Goal: Task Accomplishment & Management: Use online tool/utility

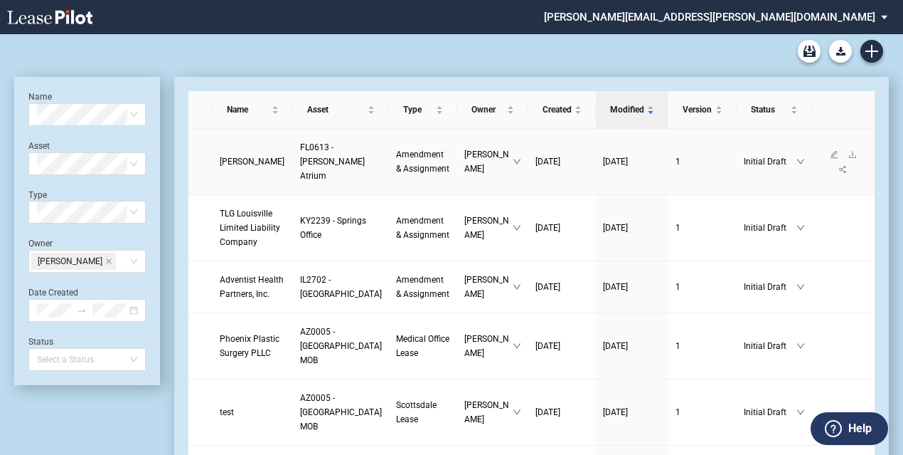
click at [236, 156] on span "Mauricio T. Hernandez, M.D." at bounding box center [252, 161] width 65 height 10
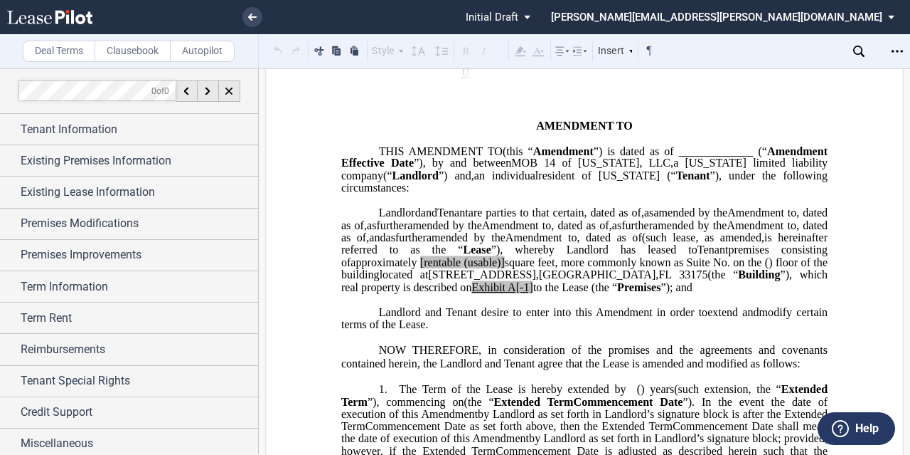
scroll to position [142, 0]
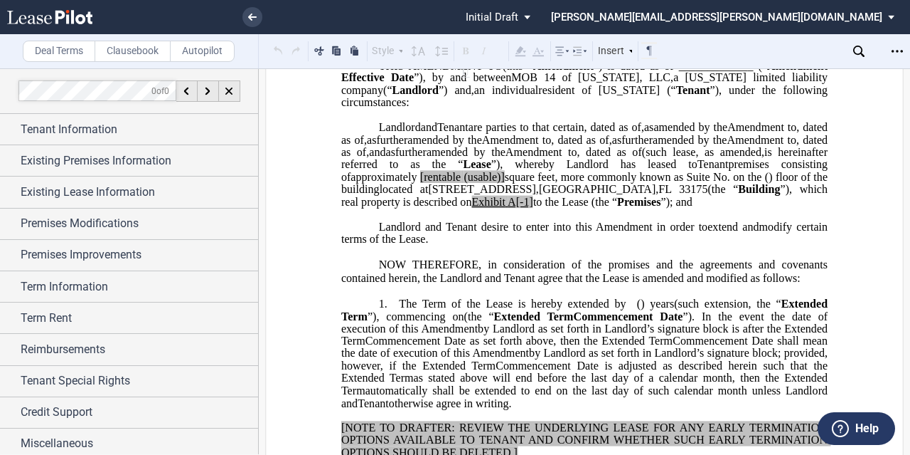
click at [617, 208] on span "to the Lease (the “" at bounding box center [575, 201] width 84 height 13
drag, startPoint x: 624, startPoint y: 240, endPoint x: 634, endPoint y: 241, distance: 10.1
click at [533, 208] on span "A[-1]" at bounding box center [521, 201] width 26 height 13
drag, startPoint x: 613, startPoint y: 238, endPoint x: 559, endPoint y: 240, distance: 54.1
click at [559, 208] on span "located at [STREET_ADDRESS] (the “ Building ”), which real property is describe…" at bounding box center [585, 195] width 489 height 25
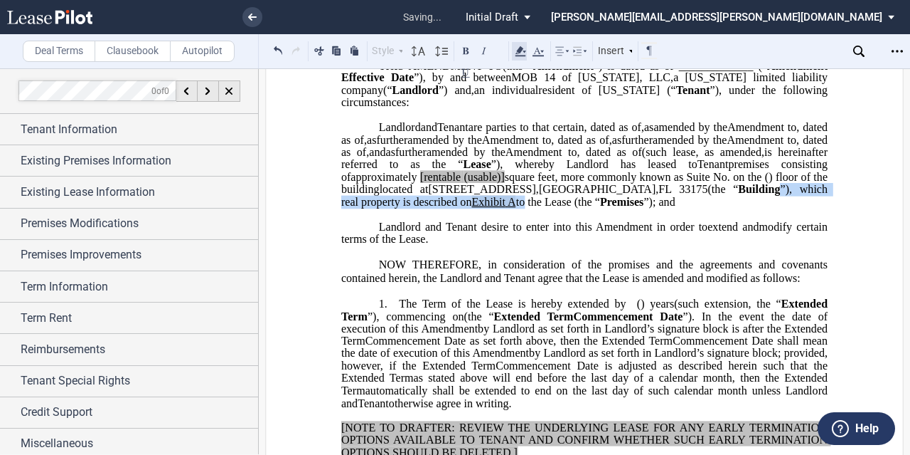
click at [522, 46] on icon at bounding box center [520, 51] width 17 height 17
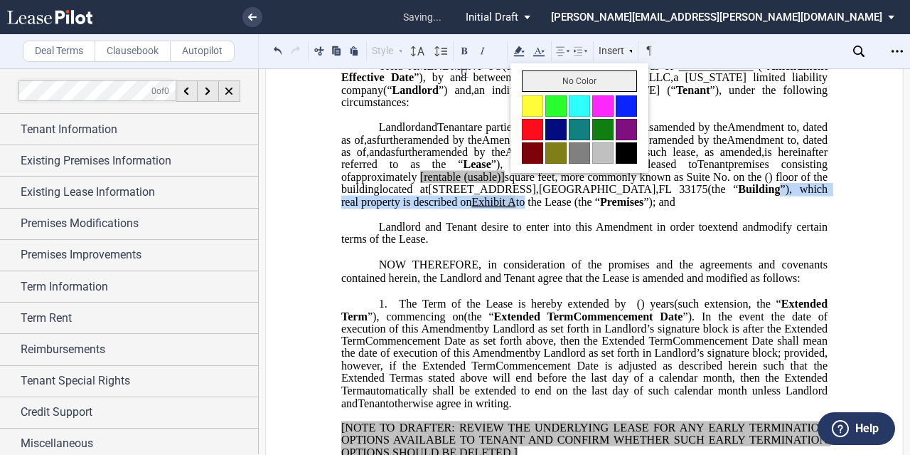
click at [549, 76] on button "No Color" at bounding box center [579, 80] width 115 height 21
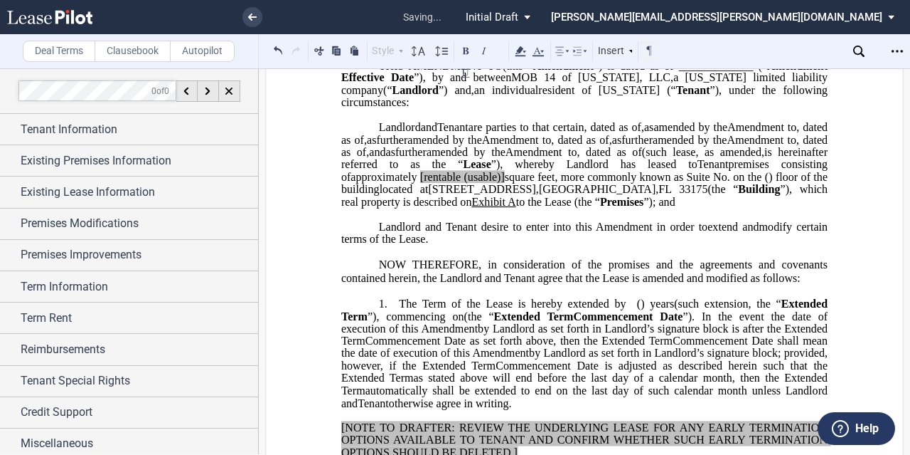
click at [642, 159] on span ", dated as of" at bounding box center [610, 152] width 65 height 13
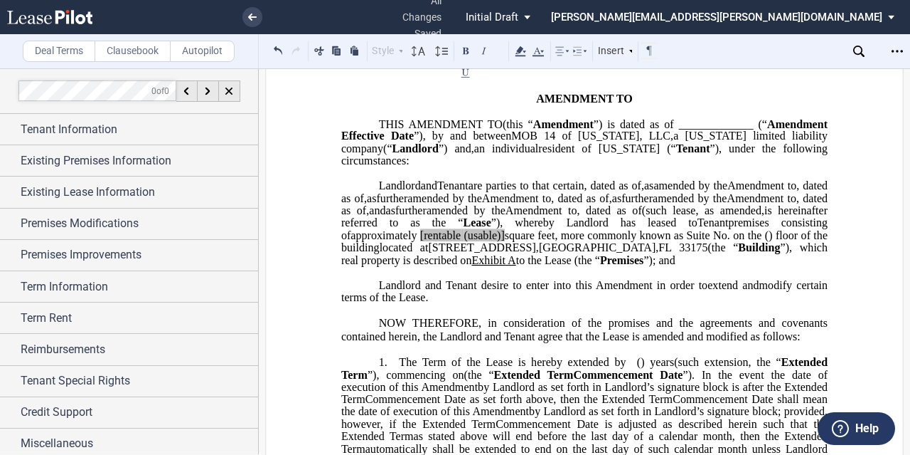
scroll to position [71, 0]
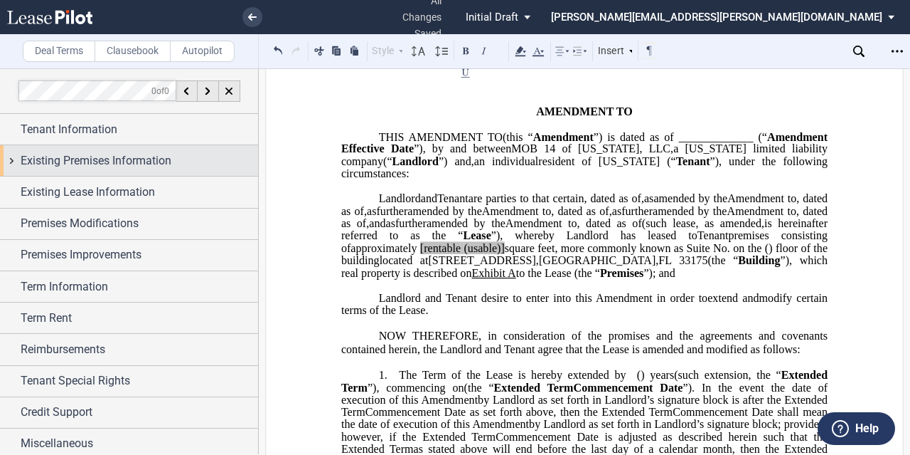
click at [144, 156] on span "Existing Premises Information" at bounding box center [96, 160] width 151 height 17
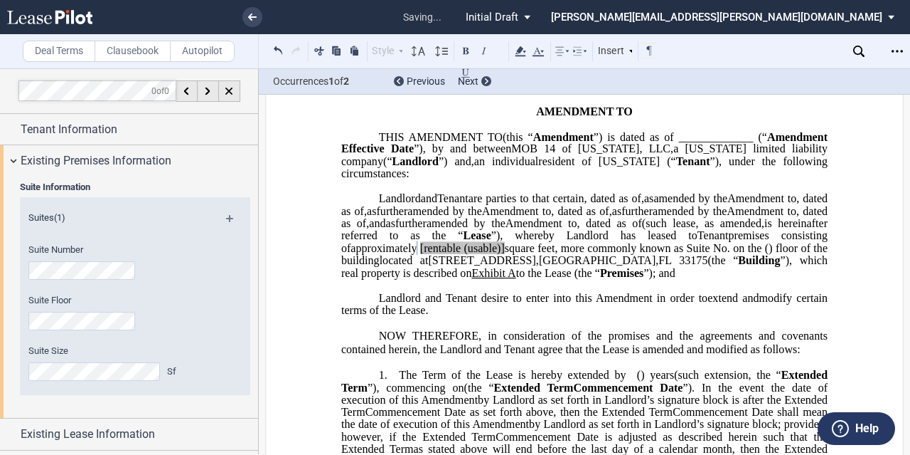
click at [461, 255] on span "[rentable" at bounding box center [440, 248] width 41 height 13
drag, startPoint x: 593, startPoint y: 285, endPoint x: 551, endPoint y: 285, distance: 42.7
click at [551, 267] on span "approximately ﻿ ﻿ rentable (usable)] square feet, more commonly known as Suite …" at bounding box center [585, 254] width 489 height 25
click at [495, 267] on span "approximately ﻿ ﻿ rentable square feet, more commonly known as Suite No. ﻿ ﻿ on…" at bounding box center [585, 254] width 489 height 25
click at [526, 36] on div "Style Normal 8pt 9pt 10pt 10.5pt 11pt 12pt 14pt 16pt Normal 1 1.15 1.5 2 3 No C…" at bounding box center [464, 51] width 411 height 34
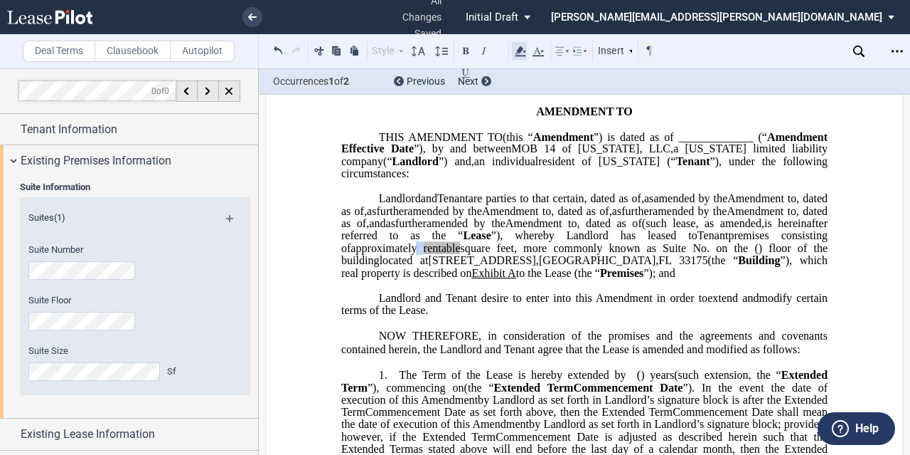
click at [521, 46] on icon at bounding box center [520, 51] width 17 height 17
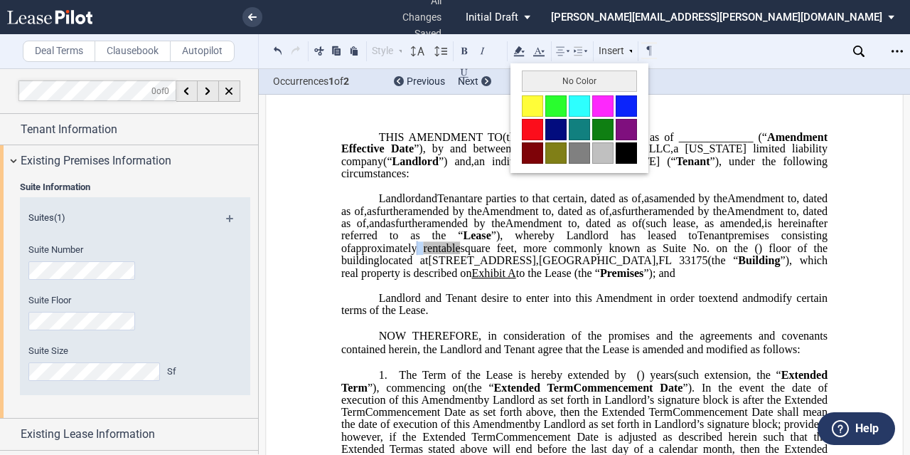
click at [536, 72] on button "No Color" at bounding box center [579, 80] width 115 height 21
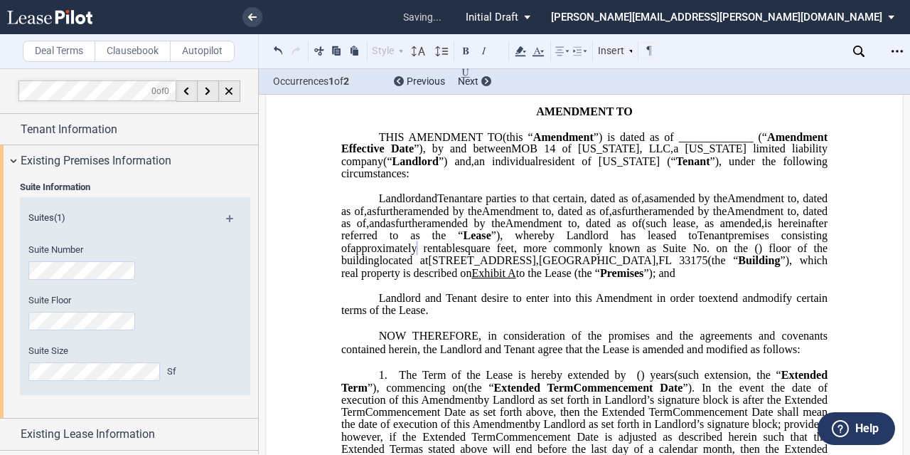
click at [728, 205] on span "Amendment to" at bounding box center [762, 198] width 69 height 13
click at [653, 217] on span "amended by the" at bounding box center [690, 210] width 74 height 13
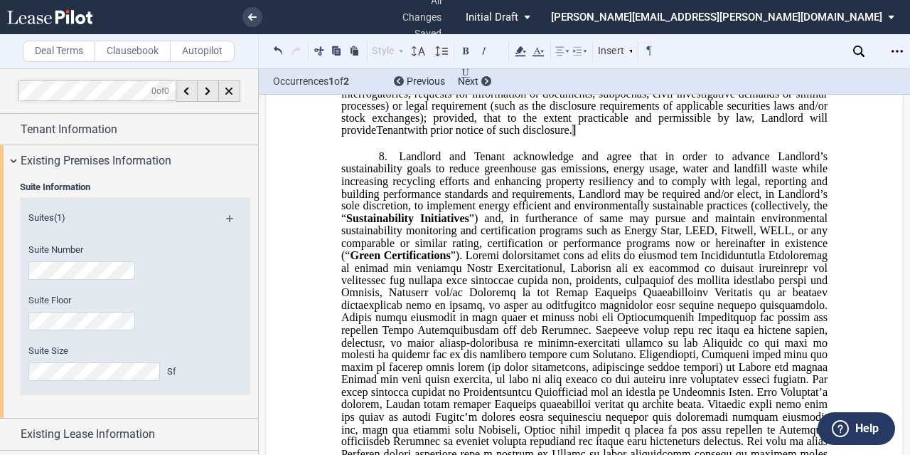
scroll to position [2561, 0]
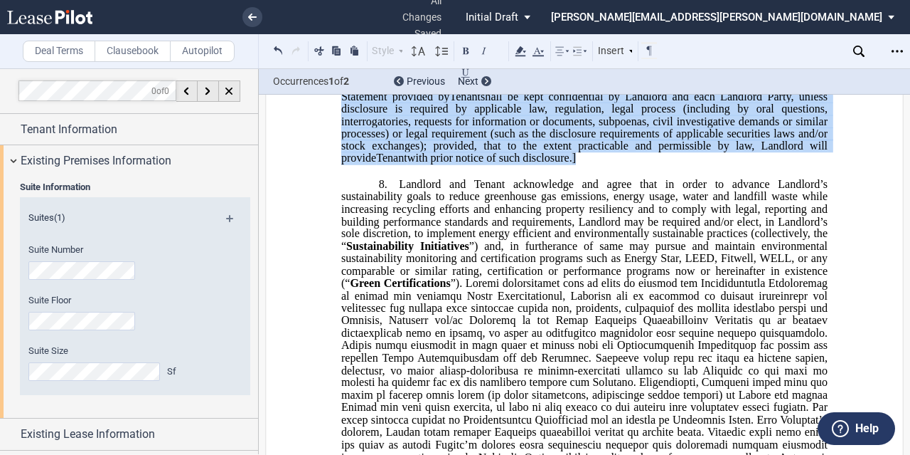
drag, startPoint x: 570, startPoint y: 270, endPoint x: 676, endPoint y: 142, distance: 166.7
click at [676, 142] on p "7. Notwithstanding anything in the Lease to the contrary, at any time during th…" at bounding box center [584, 59] width 487 height 211
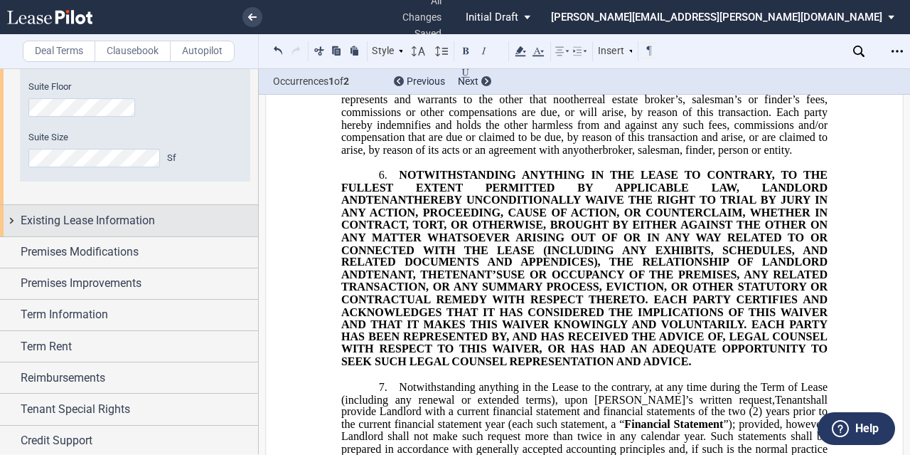
scroll to position [245, 0]
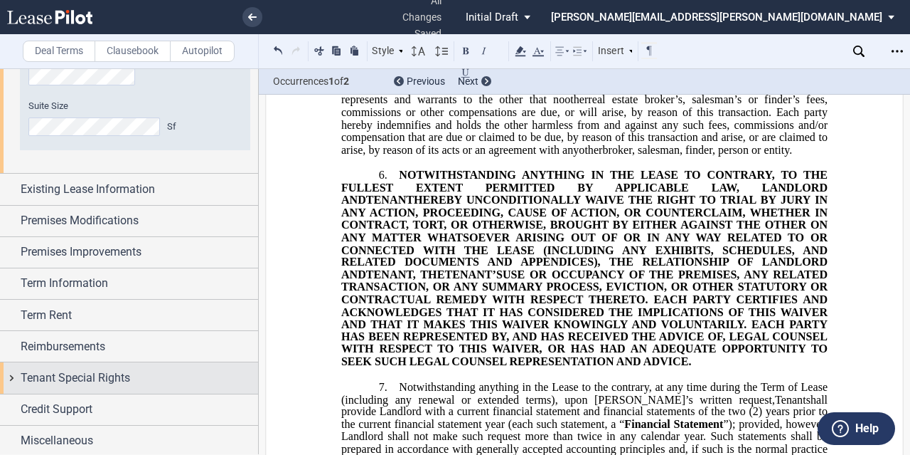
click at [115, 379] on span "Tenant Special Rights" at bounding box center [76, 377] width 110 height 17
click at [115, 375] on span "Tenant Special Rights" at bounding box center [76, 377] width 110 height 17
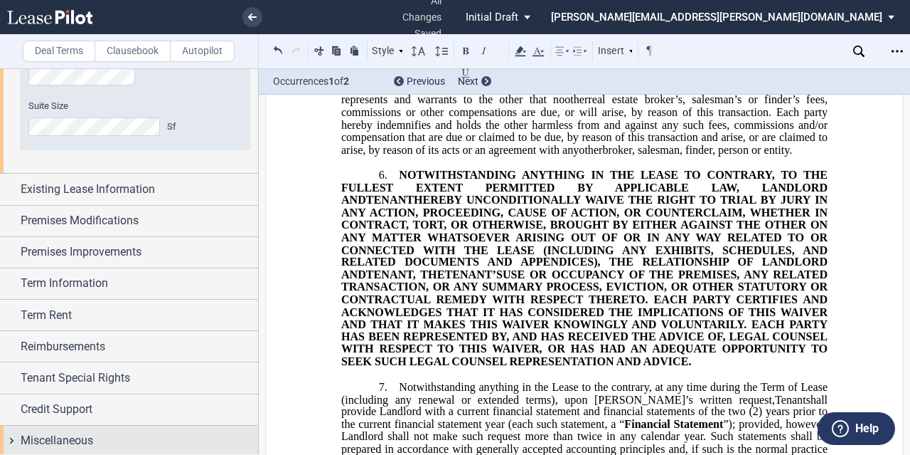
click at [66, 432] on span "Miscellaneous" at bounding box center [57, 440] width 73 height 17
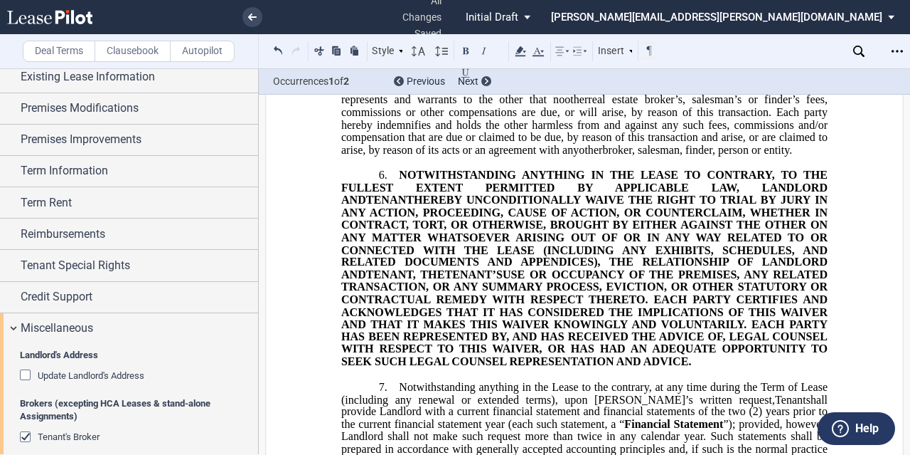
scroll to position [458, 0]
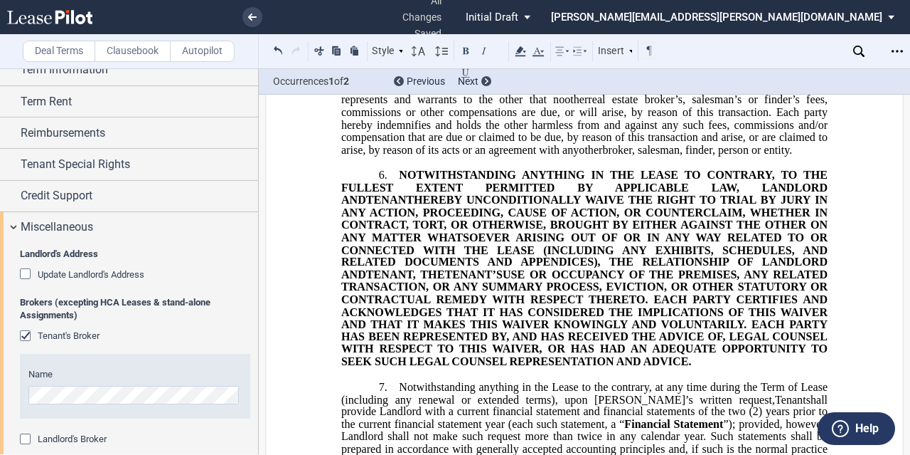
click at [112, 269] on span "Update Landlord's Address" at bounding box center [91, 274] width 107 height 11
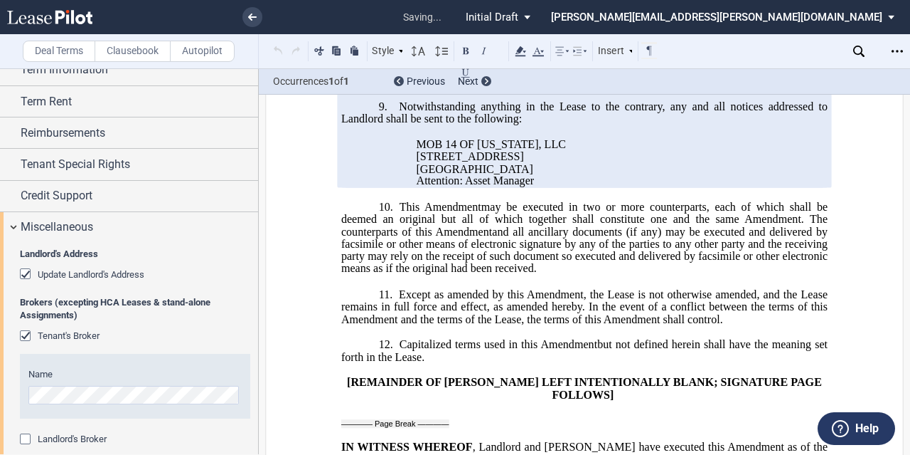
scroll to position [2864, 0]
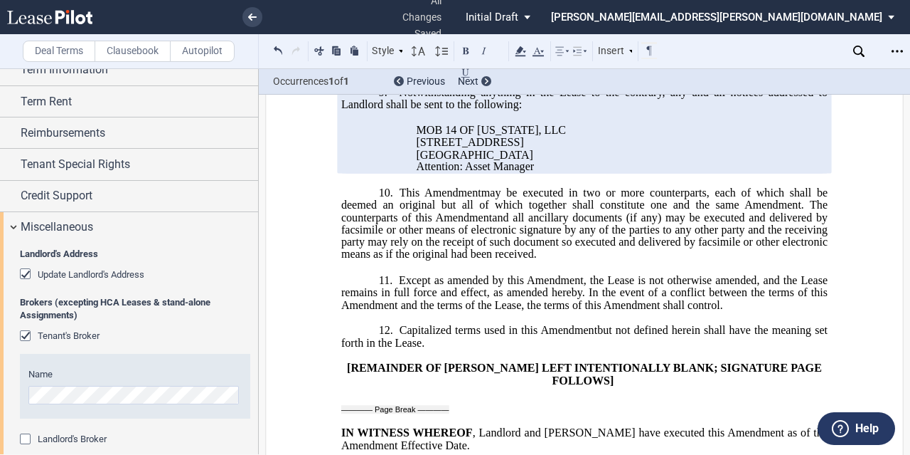
click at [568, 136] on p "MOB 14 OF [US_STATE], LLC" at bounding box center [623, 130] width 412 height 12
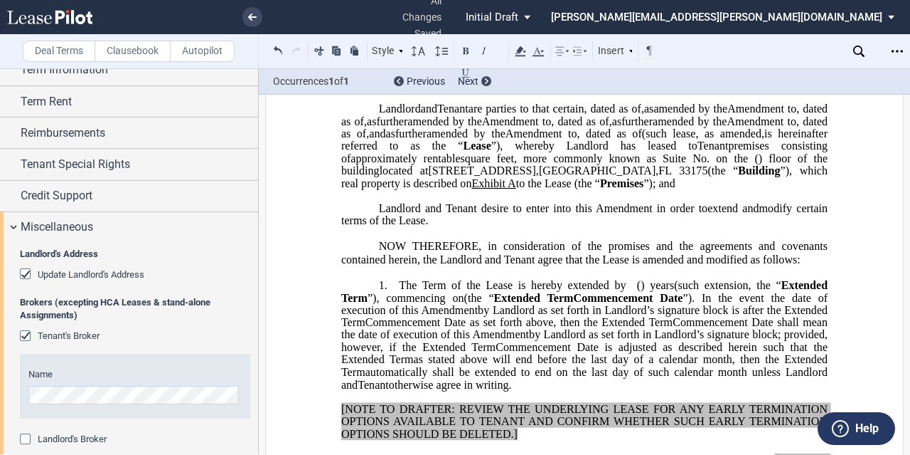
scroll to position [445, 0]
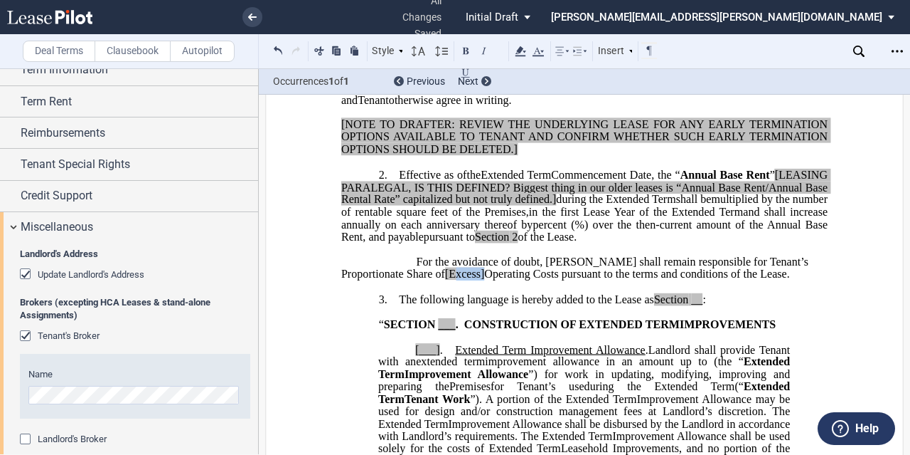
drag, startPoint x: 420, startPoint y: 324, endPoint x: 393, endPoint y: 324, distance: 27.0
click at [393, 280] on span "For the avoidance of doubt, [PERSON_NAME] shall remain responsible for Tenant’s…" at bounding box center [576, 267] width 470 height 25
click at [404, 281] on p "For the avoidance of doubt, [PERSON_NAME] shall remain responsible for Tenant’s…" at bounding box center [584, 268] width 487 height 25
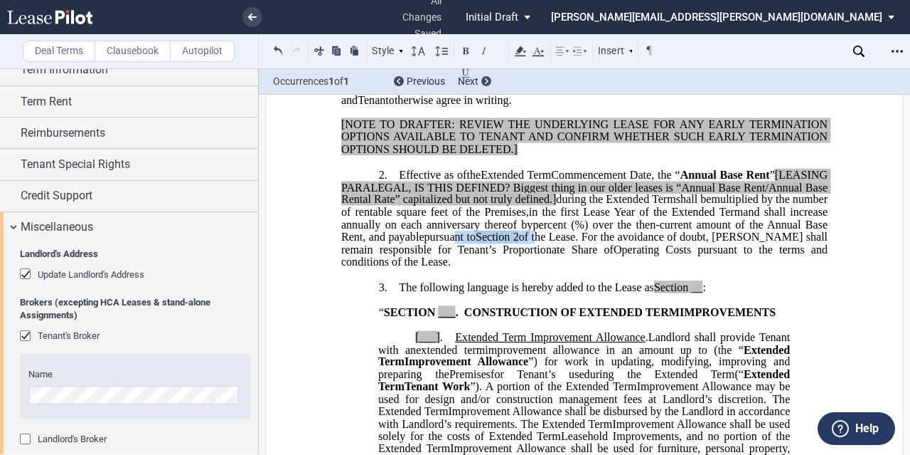
drag, startPoint x: 742, startPoint y: 285, endPoint x: 652, endPoint y: 286, distance: 90.3
click at [579, 243] on span "pursuant to Section 2 of the Lease." at bounding box center [502, 236] width 154 height 13
click at [514, 48] on icon at bounding box center [520, 51] width 17 height 17
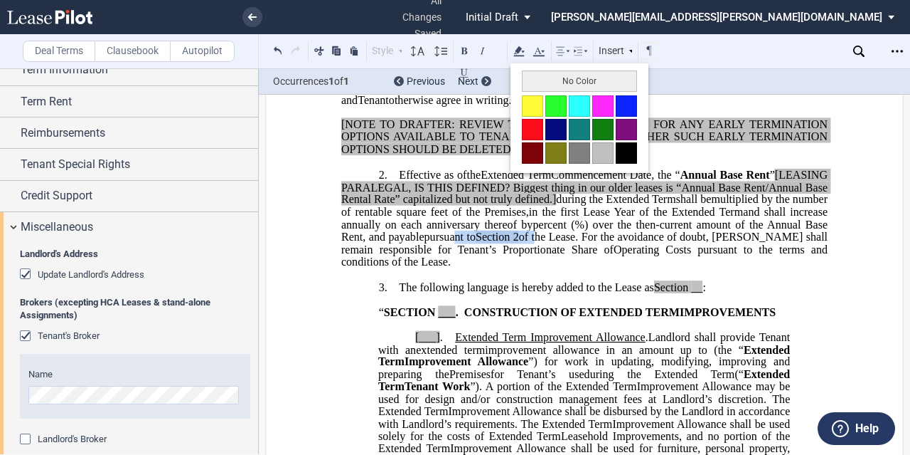
click at [541, 78] on button "No Color" at bounding box center [579, 80] width 115 height 21
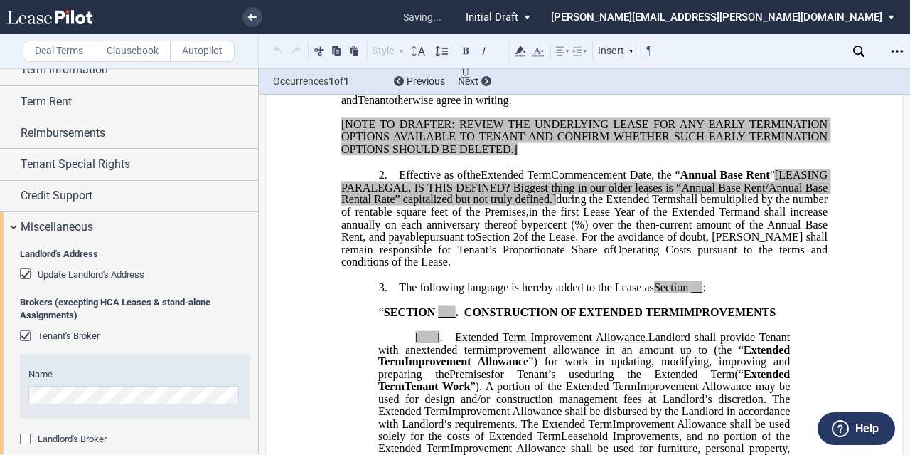
click at [668, 218] on span "in the first Lease Year of the" at bounding box center [598, 212] width 139 height 13
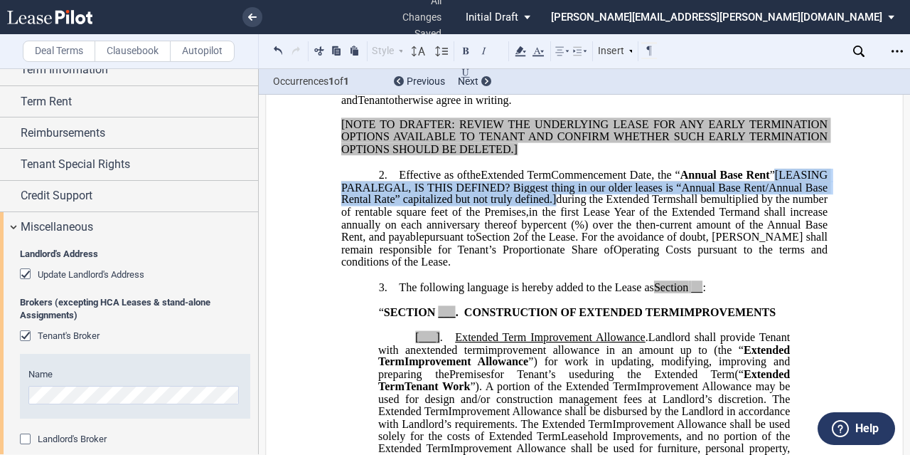
drag, startPoint x: 642, startPoint y: 245, endPoint x: 321, endPoint y: 240, distance: 321.6
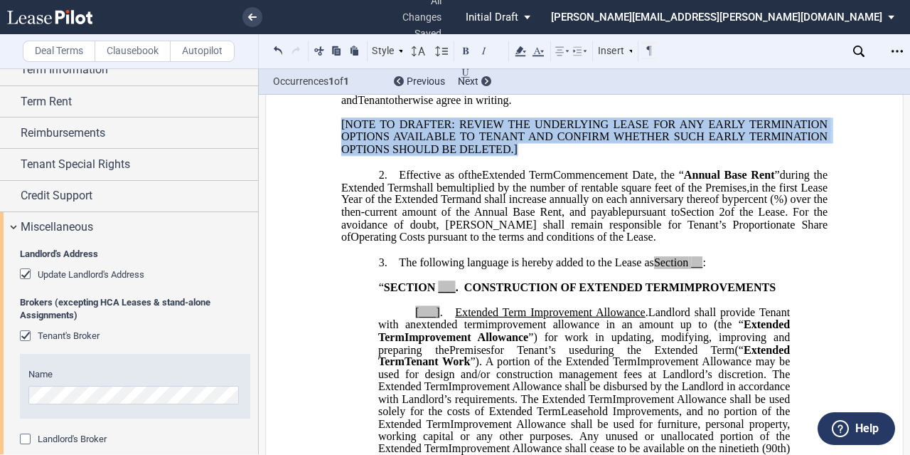
drag, startPoint x: 509, startPoint y: 198, endPoint x: 338, endPoint y: 176, distance: 172.2
click at [341, 156] on p "[NOTE TO DRAFTER: REVIEW THE UNDERLYING LEASE FOR ANY EARLY TERMINATION OPTIONS…" at bounding box center [584, 137] width 487 height 37
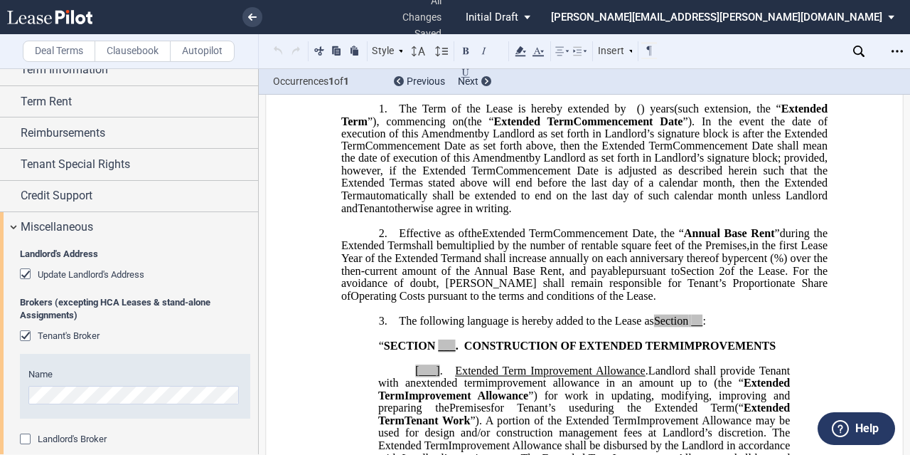
scroll to position [303, 0]
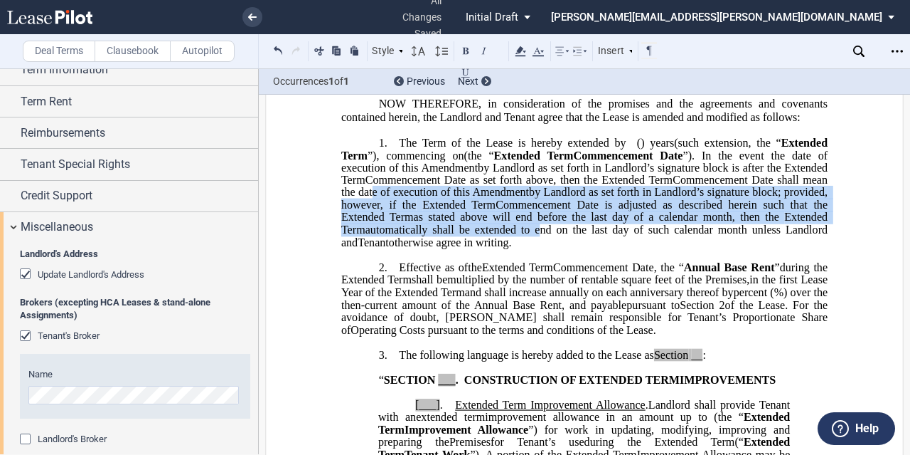
drag, startPoint x: 397, startPoint y: 285, endPoint x: 611, endPoint y: 227, distance: 221.9
click at [611, 227] on p "1. The Term of the Lease is hereby extended by [__________] ﻿ ﻿ ( ﻿ ﻿ ) year s …" at bounding box center [584, 192] width 487 height 112
click at [526, 223] on span "as stated above will end before the last day of a calendar month, then the" at bounding box center [597, 217] width 366 height 13
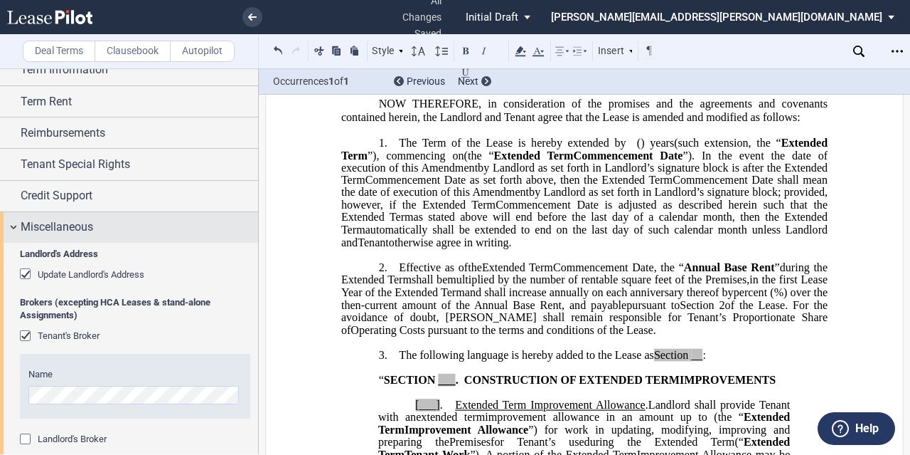
click at [115, 234] on div "Miscellaneous" at bounding box center [129, 227] width 258 height 31
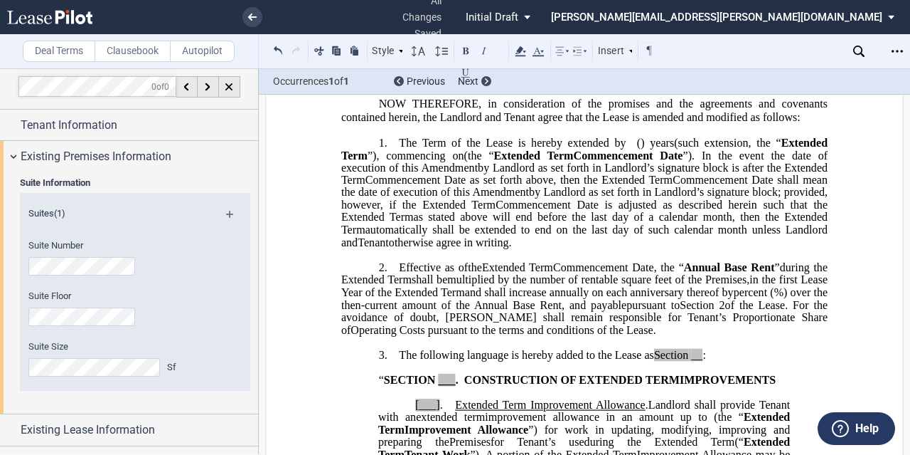
scroll to position [0, 0]
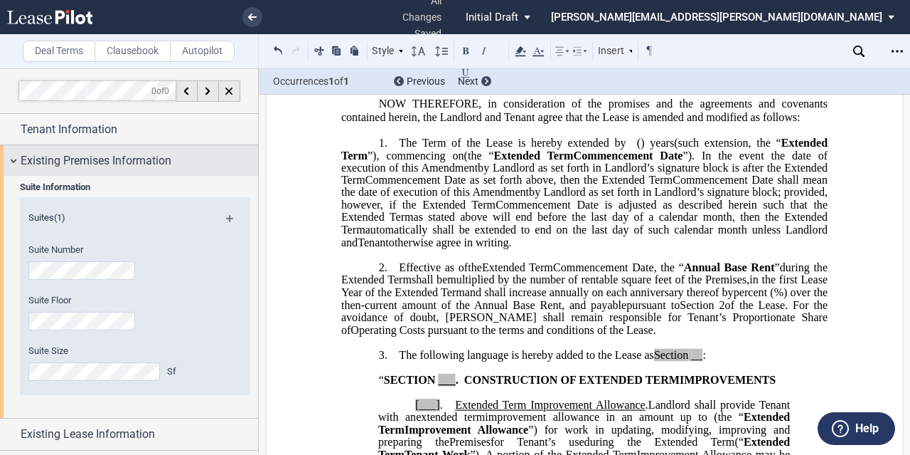
click at [116, 163] on span "Existing Premises Information" at bounding box center [96, 160] width 151 height 17
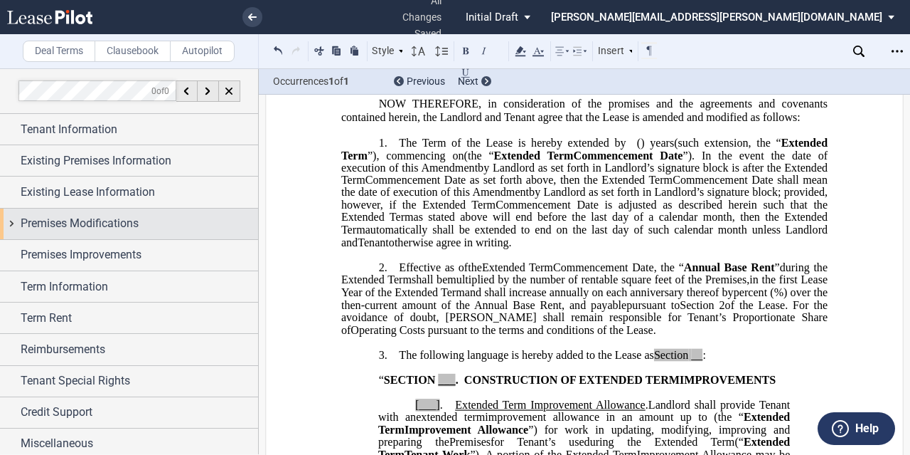
click at [105, 220] on span "Premises Modifications" at bounding box center [80, 223] width 118 height 17
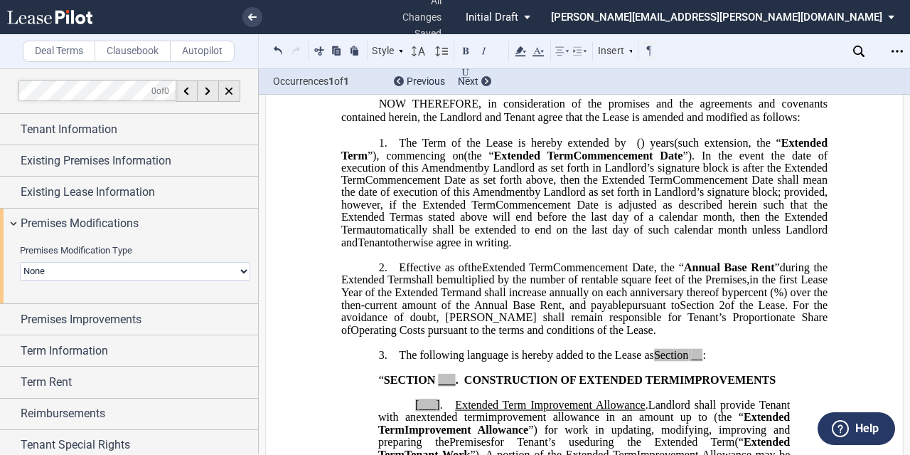
click at [104, 262] on select "None Expansion Relocation" at bounding box center [135, 271] width 230 height 18
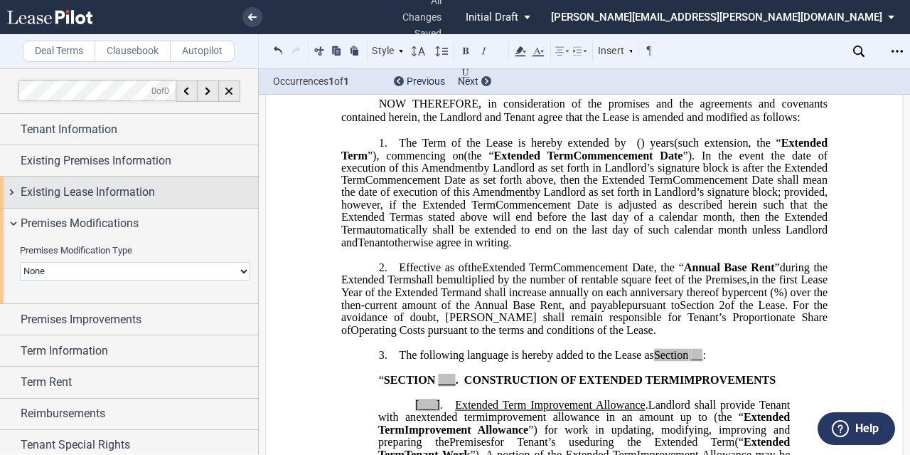
drag, startPoint x: 95, startPoint y: 215, endPoint x: 95, endPoint y: 206, distance: 8.6
click at [95, 215] on span "Premises Modifications" at bounding box center [80, 223] width 118 height 17
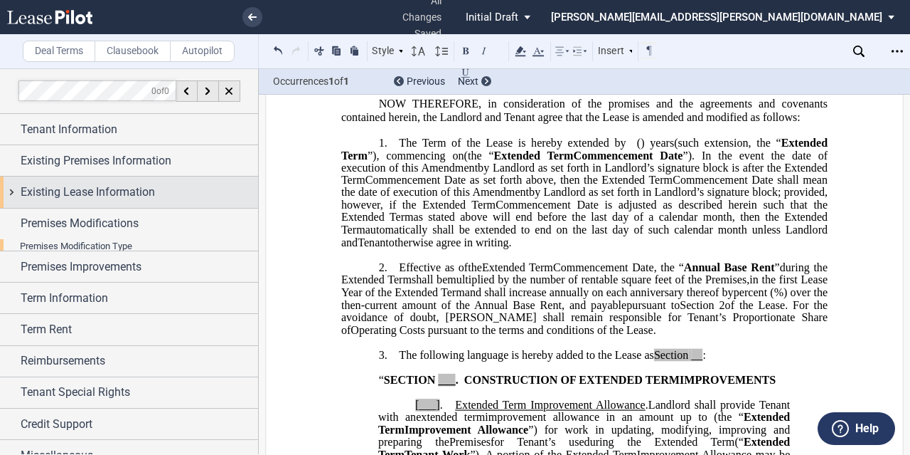
click at [94, 196] on span "Existing Lease Information" at bounding box center [88, 192] width 134 height 17
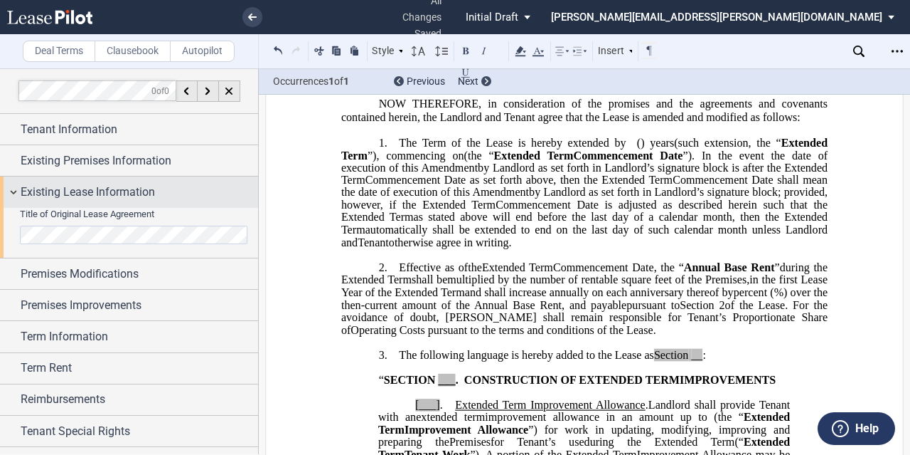
click at [94, 196] on span "Existing Lease Information" at bounding box center [88, 192] width 134 height 17
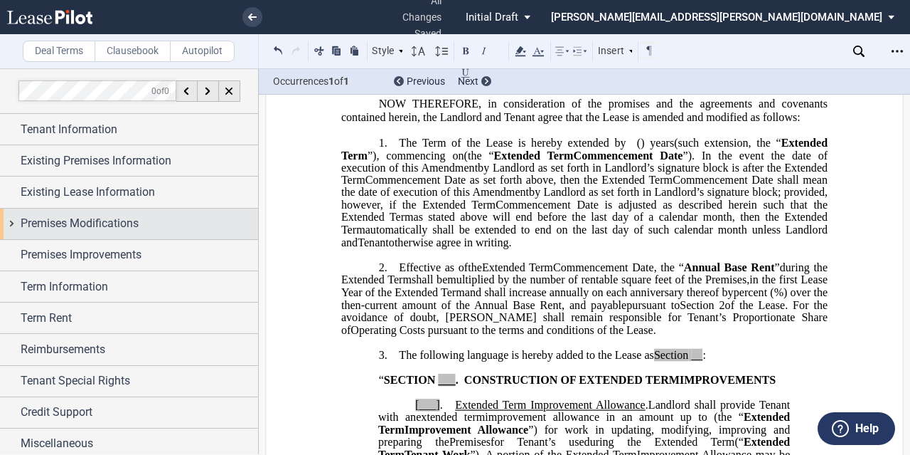
scroll to position [3, 0]
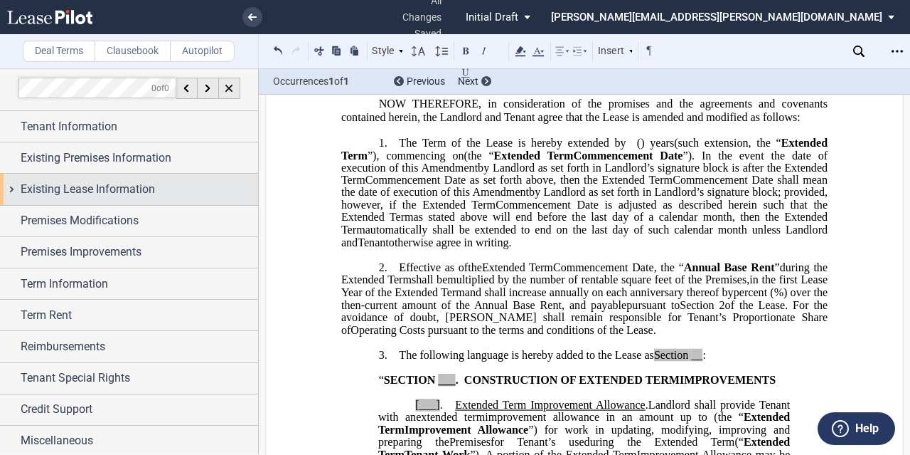
click at [55, 199] on div "Existing Lease Information" at bounding box center [129, 189] width 258 height 31
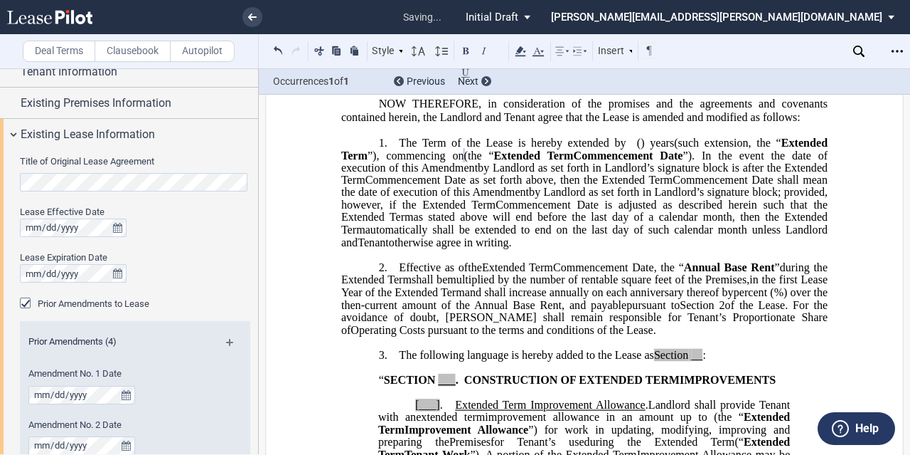
click at [585, 211] on span "by Landlord as set forth in Landlord’s signature block; provided, however, if t…" at bounding box center [585, 198] width 489 height 25
drag, startPoint x: 395, startPoint y: 290, endPoint x: 376, endPoint y: 208, distance: 83.9
click at [376, 208] on p "1. The Term of the Lease is hereby extended by [__________] ﻿ ﻿ ( ﻿ ﻿ ) year s …" at bounding box center [584, 192] width 487 height 112
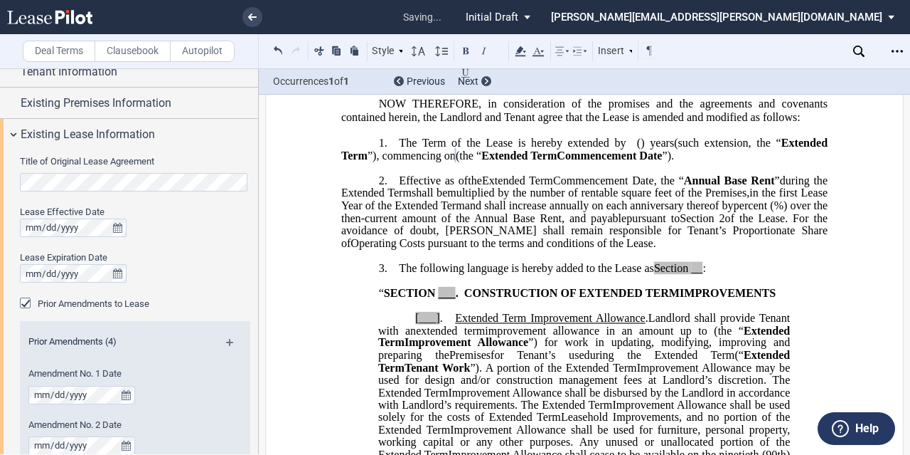
click at [445, 174] on p "﻿" at bounding box center [584, 167] width 487 height 12
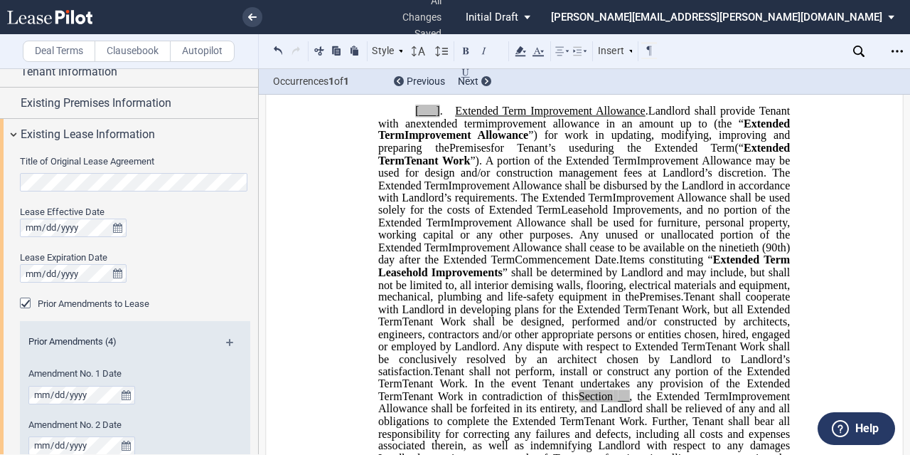
scroll to position [516, 0]
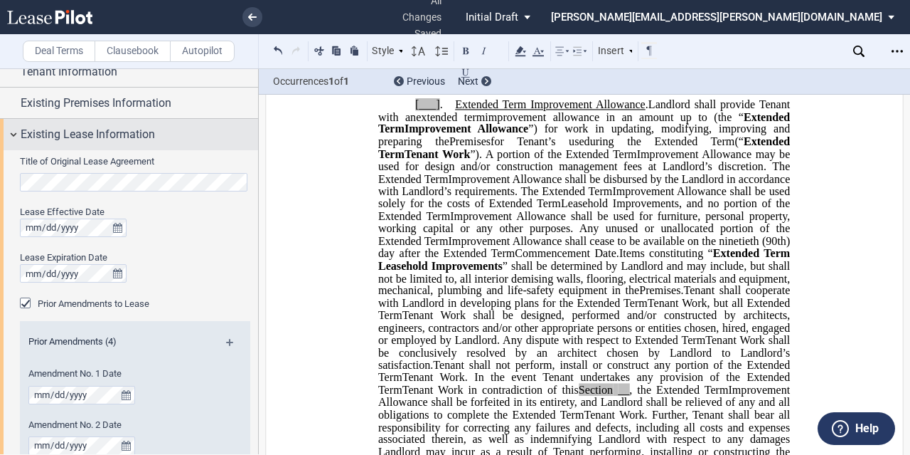
click at [116, 133] on span "Existing Lease Information" at bounding box center [88, 134] width 134 height 17
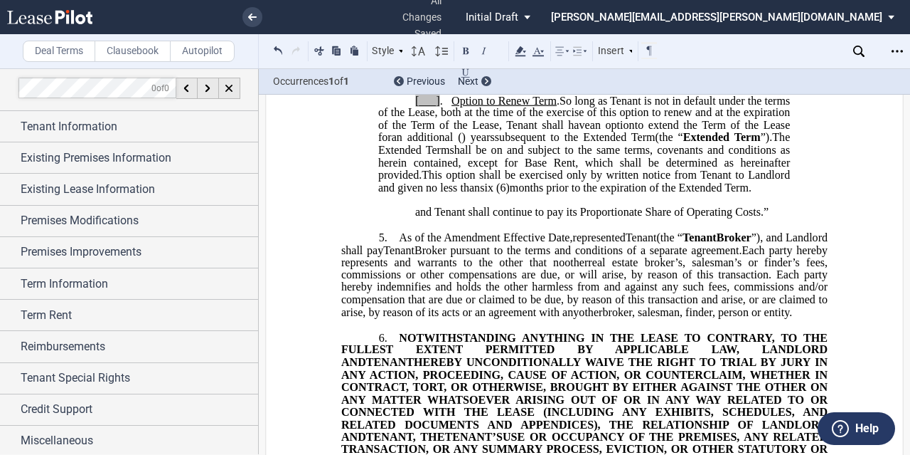
scroll to position [1797, 0]
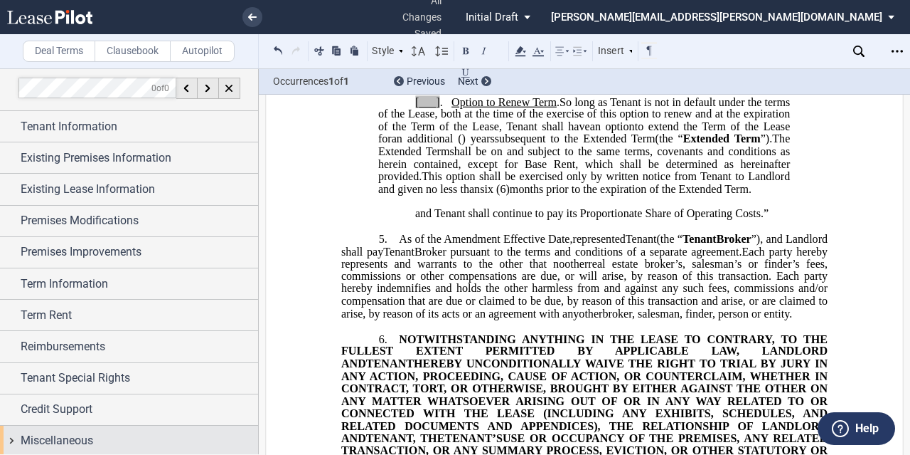
click at [73, 442] on span "Miscellaneous" at bounding box center [57, 440] width 73 height 17
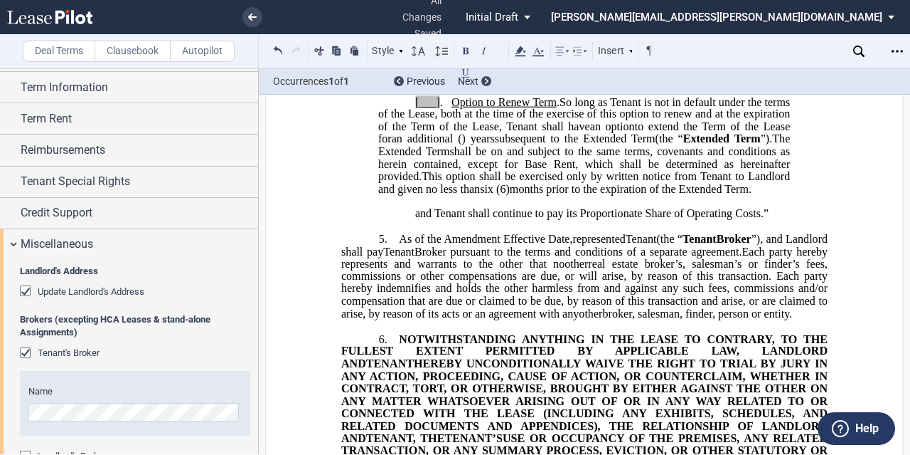
scroll to position [200, 0]
click at [536, 220] on span "and Tenant shall continue to pay its Proportionate Share of Operating Costs." at bounding box center [589, 213] width 349 height 13
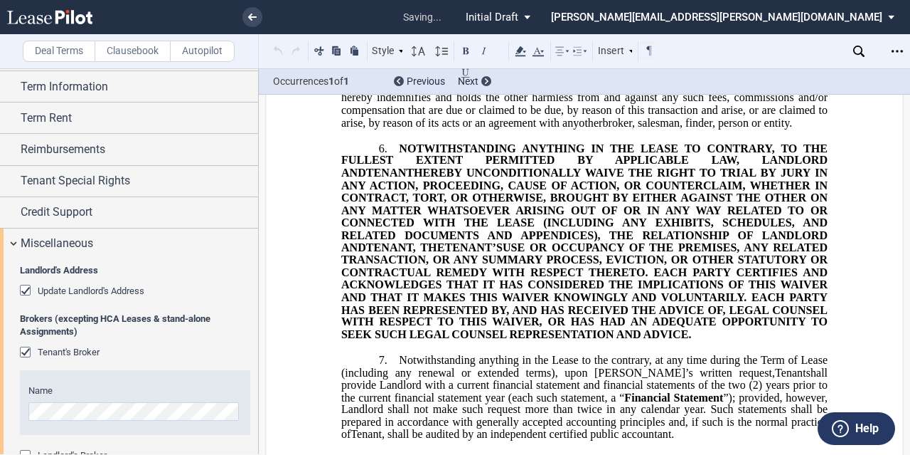
scroll to position [2010, 0]
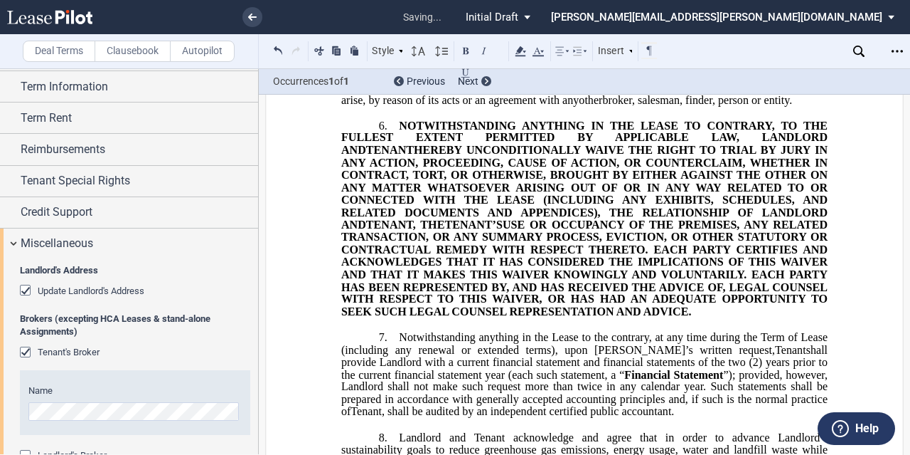
click at [538, 230] on span "HEREBY UNCONDITIONALLY WAIVE THE RIGHT TO TRIAL BY JURY IN ANY ACTION, PROCEEDI…" at bounding box center [585, 187] width 489 height 87
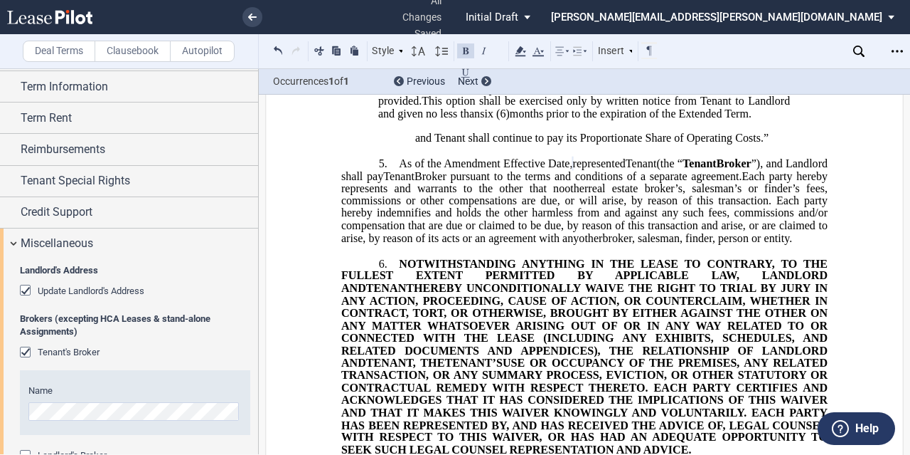
scroll to position [1868, 0]
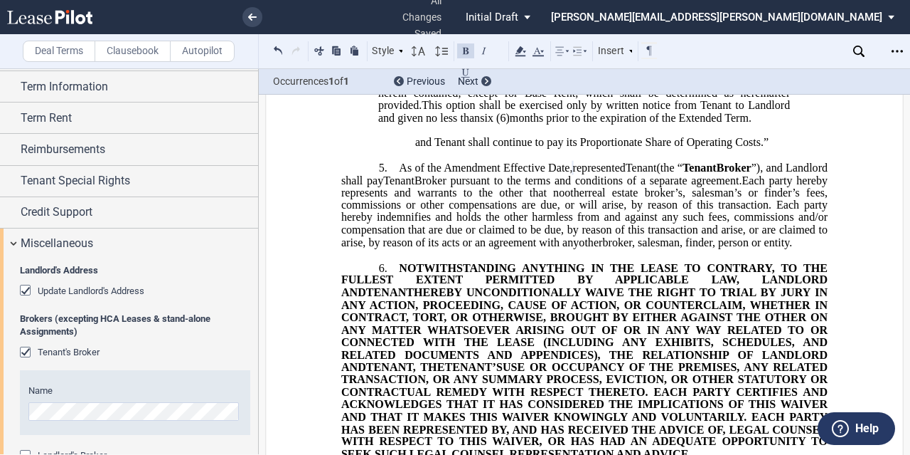
drag, startPoint x: 543, startPoint y: 223, endPoint x: 516, endPoint y: 209, distance: 30.9
click at [542, 136] on p "﻿" at bounding box center [584, 130] width 487 height 12
click at [496, 124] on span at bounding box center [495, 117] width 3 height 13
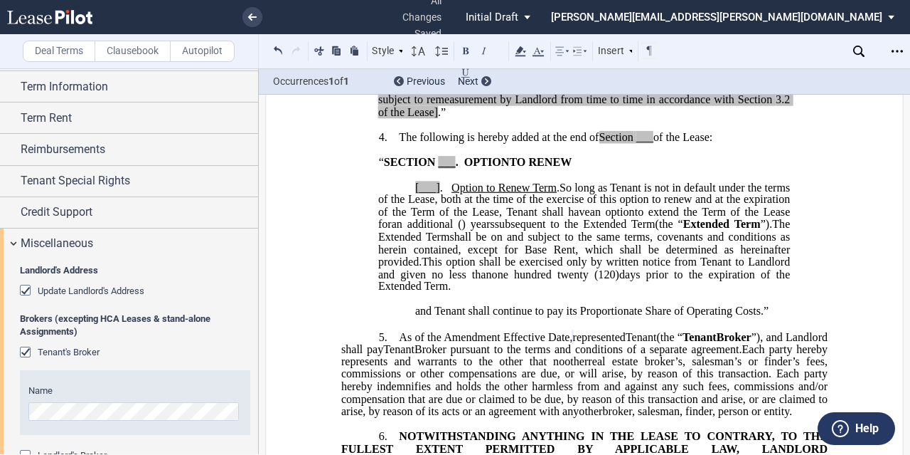
scroll to position [1654, 0]
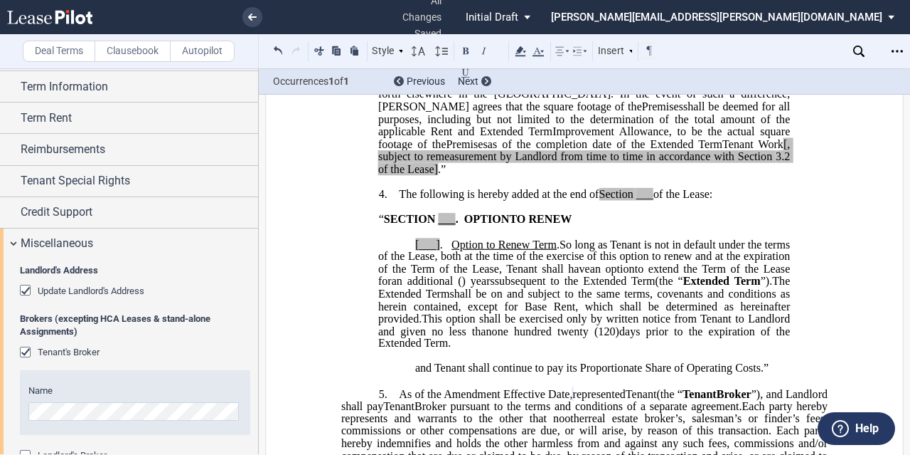
click at [612, 324] on span "shall be on and subject to the same terms, covenants and conditions as herein c…" at bounding box center [585, 305] width 415 height 37
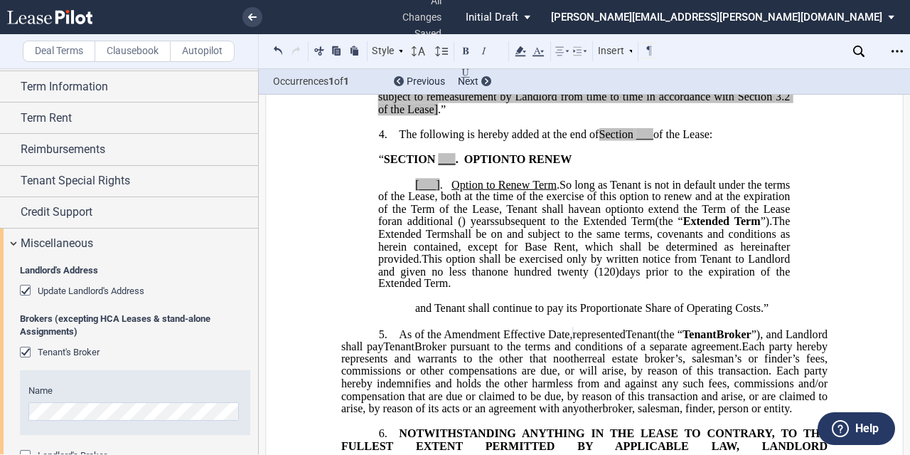
scroll to position [1726, 0]
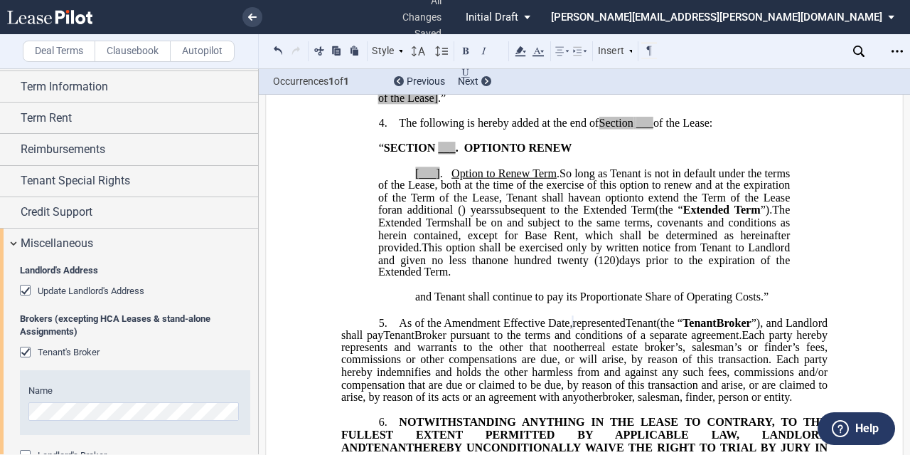
click at [608, 291] on p "﻿" at bounding box center [584, 285] width 487 height 12
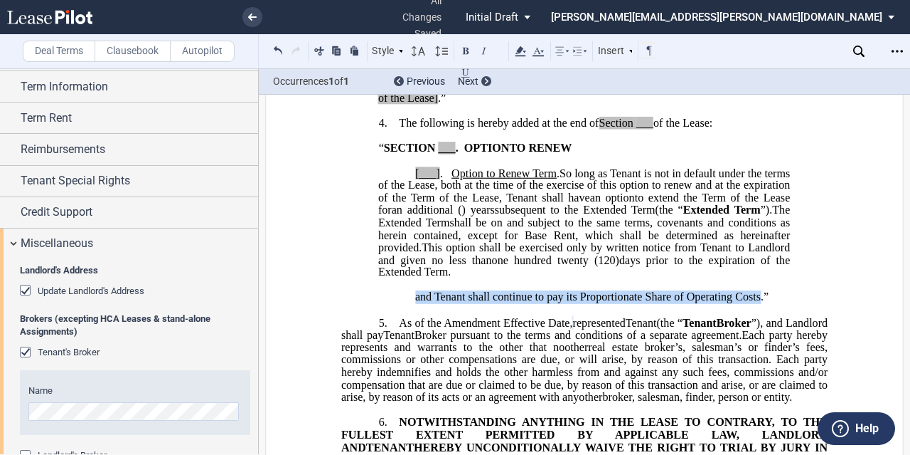
drag, startPoint x: 757, startPoint y: 381, endPoint x: 413, endPoint y: 381, distance: 344.3
click at [415, 303] on span "and Tenant shall continue to pay its Proportionate Share of Operating Costs." at bounding box center [589, 296] width 349 height 13
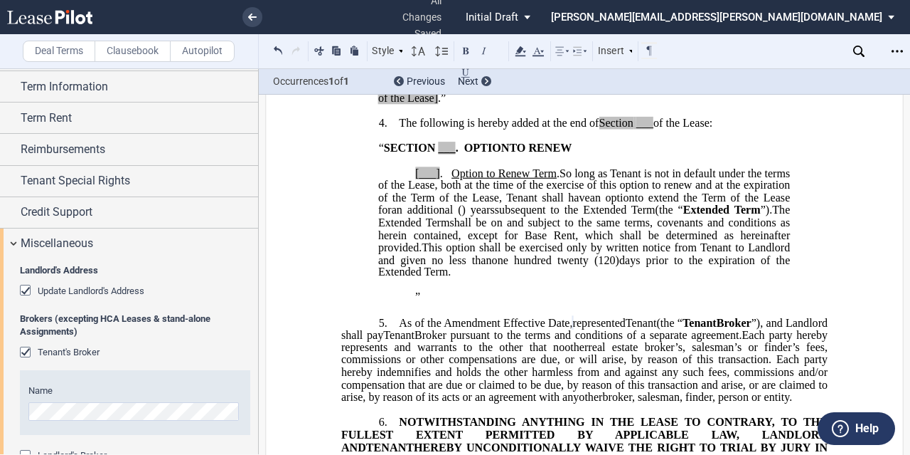
click at [416, 303] on span "”" at bounding box center [417, 296] width 5 height 13
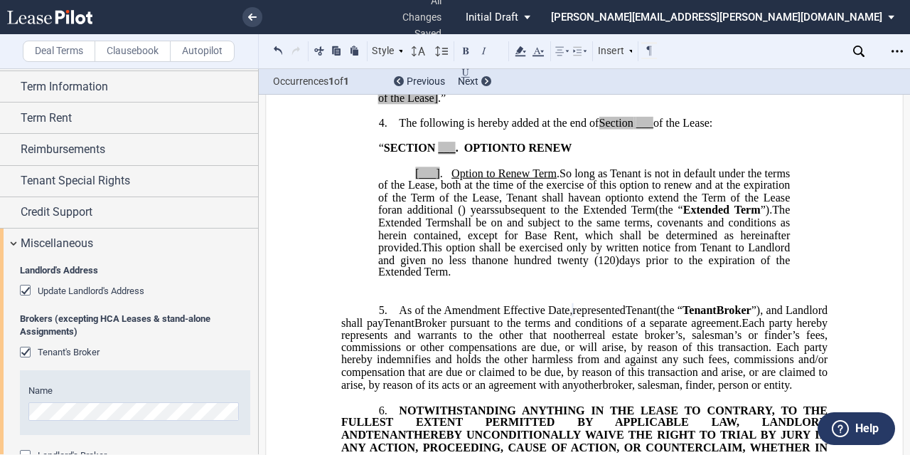
click at [589, 266] on span "one hundred twenty" at bounding box center [540, 259] width 97 height 13
click at [595, 291] on p "﻿" at bounding box center [584, 285] width 487 height 12
click at [578, 279] on p "[___] . Option to Renew Term . Options to Renew Term . So long as Tenant is not…" at bounding box center [584, 223] width 412 height 112
click at [580, 279] on p "[___] . Option to Renew Term . Options to Renew Term . So long as Tenant is not…" at bounding box center [584, 223] width 412 height 112
click at [589, 266] on span "one hundred twenty" at bounding box center [540, 259] width 97 height 13
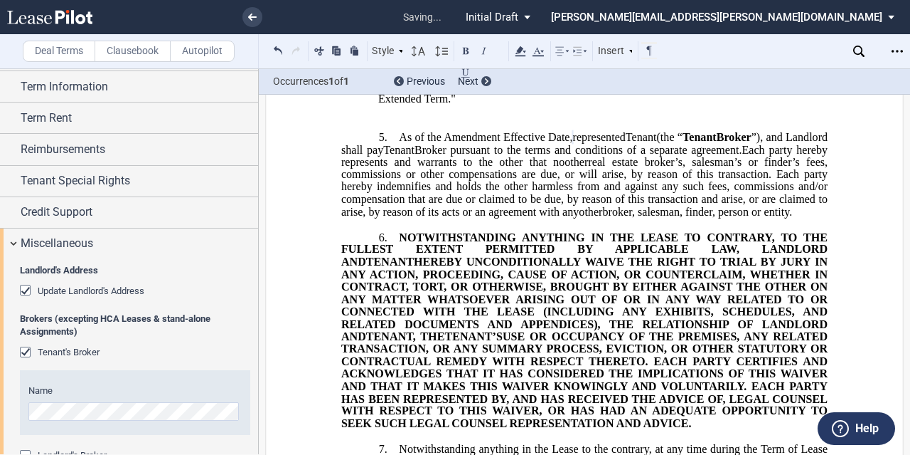
scroll to position [1939, 0]
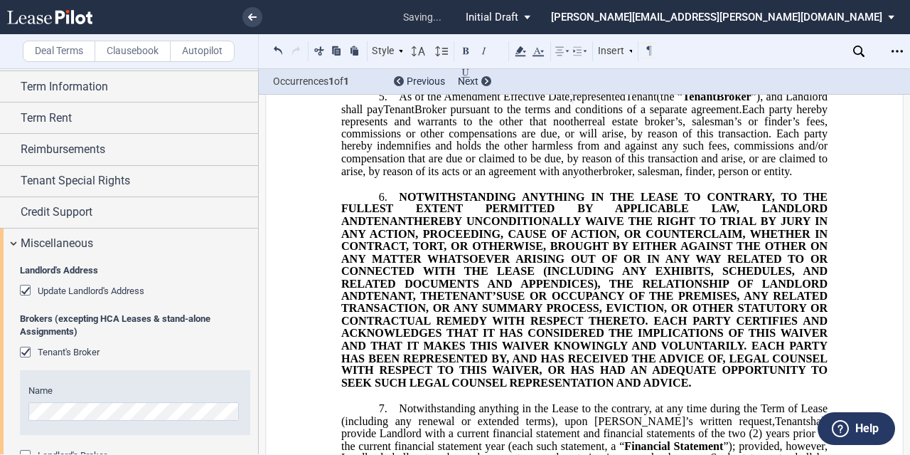
click at [580, 302] on span "HEREBY UNCONDITIONALLY WAIVE THE RIGHT TO TRIAL BY JURY IN ANY ACTION, PROCEEDI…" at bounding box center [585, 258] width 489 height 87
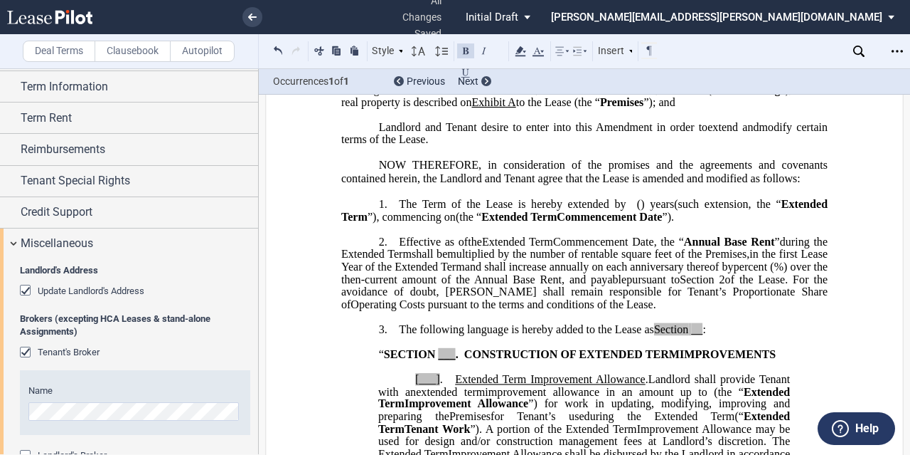
scroll to position [445, 0]
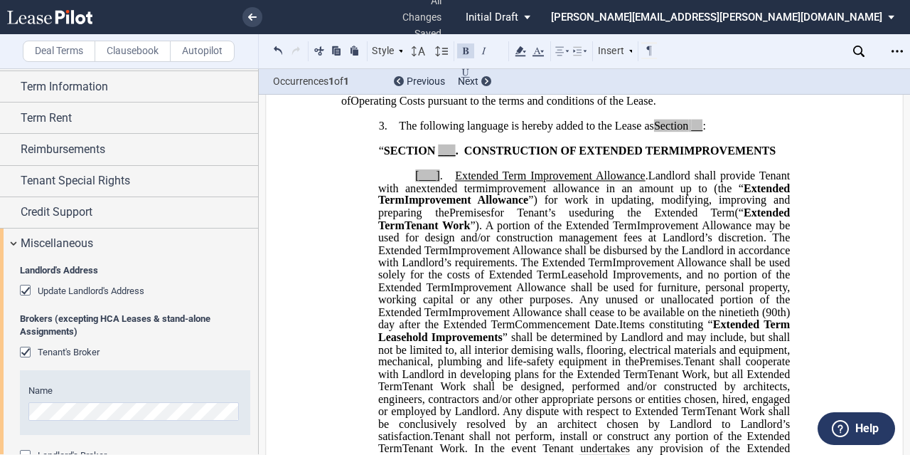
click at [459, 157] on span "." at bounding box center [457, 150] width 3 height 13
drag, startPoint x: 465, startPoint y: 199, endPoint x: 427, endPoint y: 200, distance: 38.4
click at [427, 157] on span "“ SECTION 23 . CONSTRUCTION OF" at bounding box center [475, 150] width 192 height 13
click at [517, 43] on icon at bounding box center [520, 51] width 17 height 17
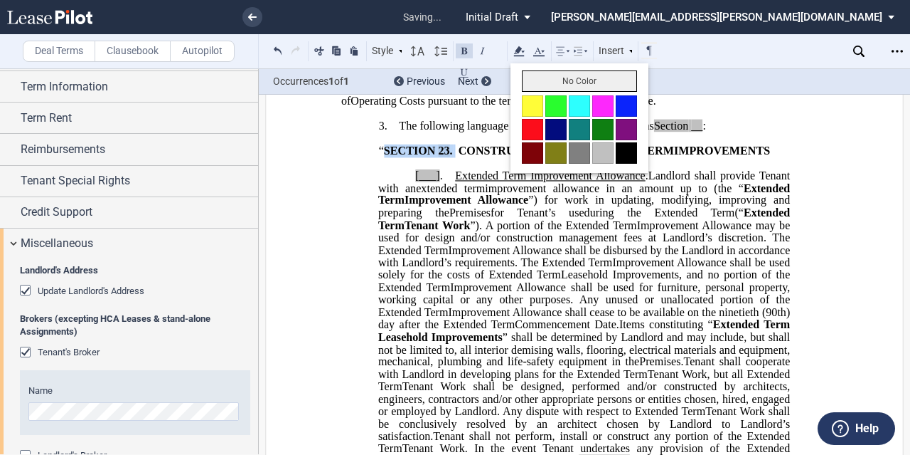
click at [556, 82] on button "No Color" at bounding box center [579, 80] width 115 height 21
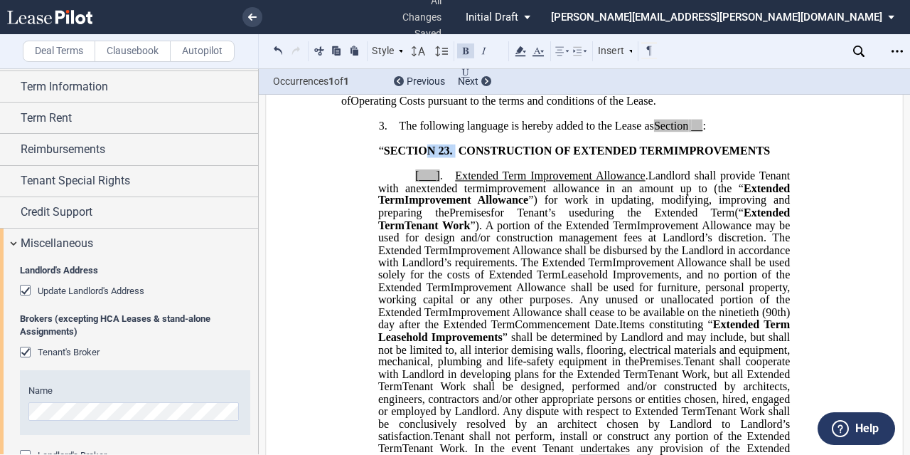
click at [435, 182] on span "[___]" at bounding box center [427, 175] width 25 height 13
drag, startPoint x: 698, startPoint y: 178, endPoint x: 706, endPoint y: 174, distance: 8.6
click at [698, 132] on span "__" at bounding box center [696, 125] width 11 height 13
drag, startPoint x: 738, startPoint y: 173, endPoint x: 638, endPoint y: 177, distance: 100.4
click at [638, 133] on p "3. The following language is hereby added to the Lease as Section 23 :" at bounding box center [584, 126] width 487 height 14
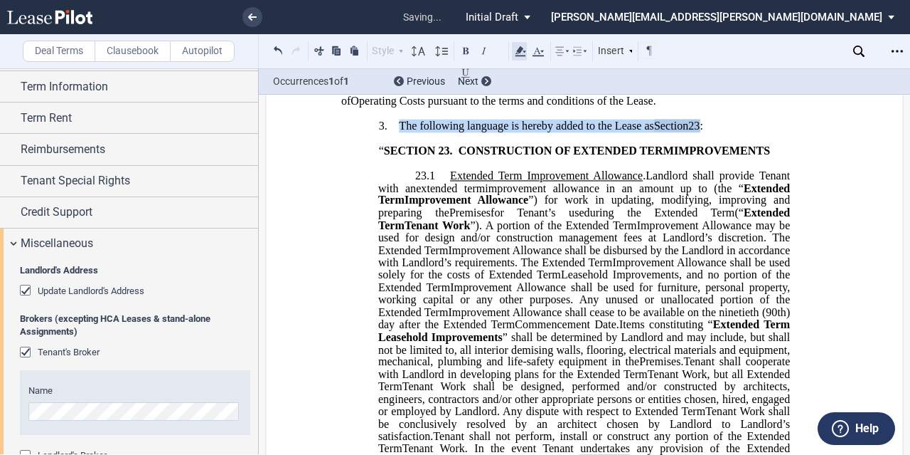
click at [520, 45] on icon at bounding box center [520, 51] width 17 height 17
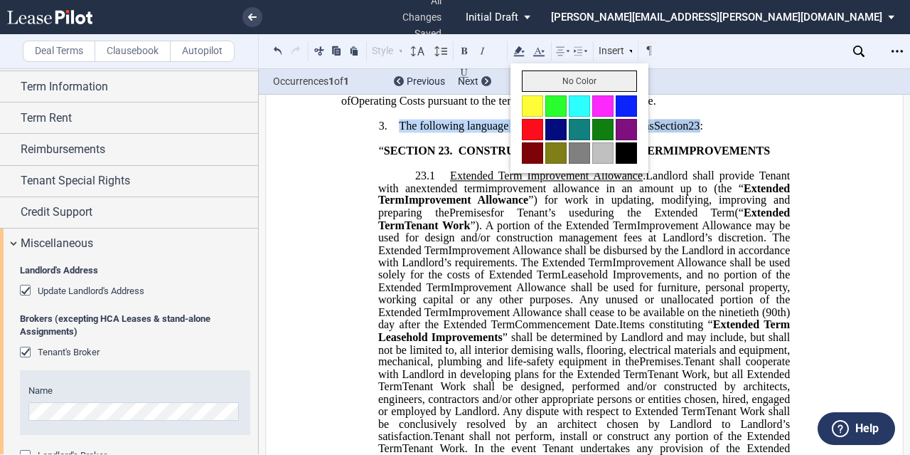
click at [556, 80] on button "No Color" at bounding box center [579, 80] width 115 height 21
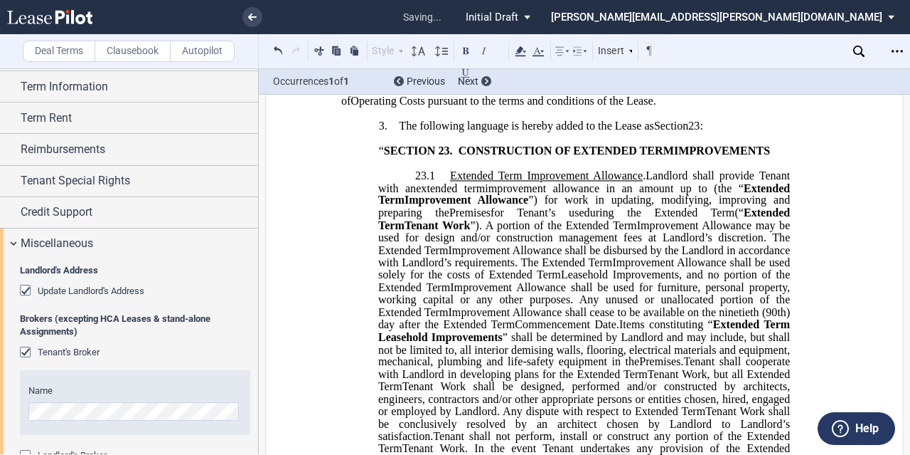
click at [688, 194] on span "improvement allowance in an amount up to" at bounding box center [596, 187] width 223 height 13
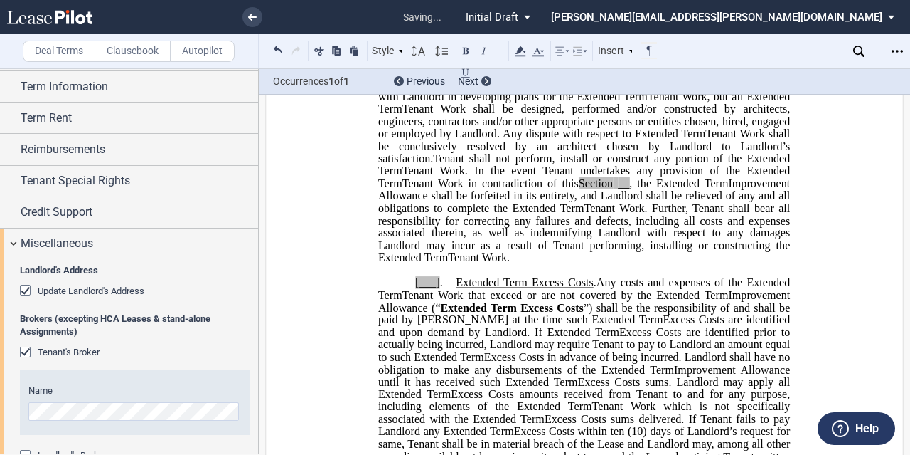
scroll to position [730, 0]
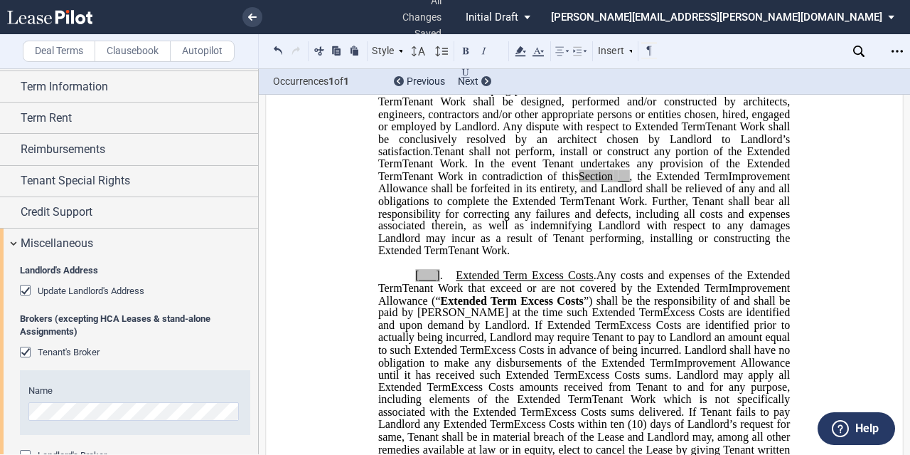
drag, startPoint x: 782, startPoint y: 251, endPoint x: 800, endPoint y: 248, distance: 18.7
click at [629, 183] on span "__" at bounding box center [623, 176] width 11 height 13
drag, startPoint x: 731, startPoint y: 248, endPoint x: 790, endPoint y: 250, distance: 58.4
click at [651, 183] on span "Tenant Work in contradiction of this Section 23 , the" at bounding box center [527, 176] width 248 height 13
click at [525, 53] on icon at bounding box center [520, 51] width 17 height 17
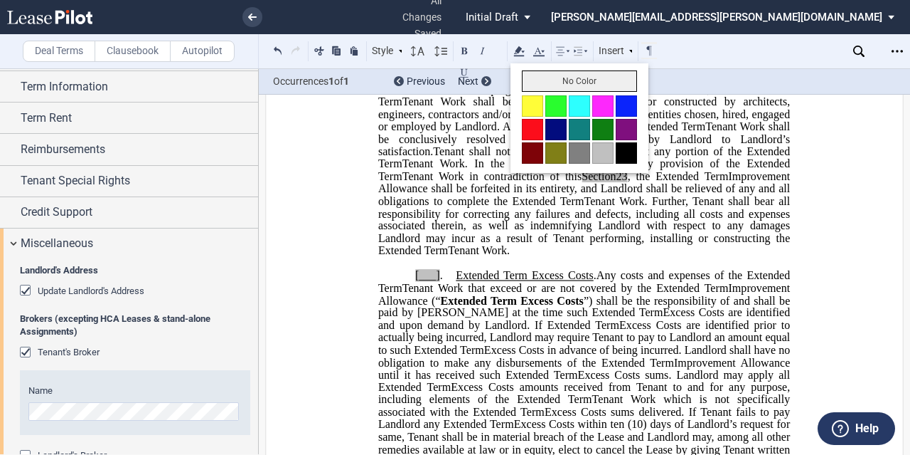
click at [565, 79] on button "No Color" at bounding box center [579, 80] width 115 height 21
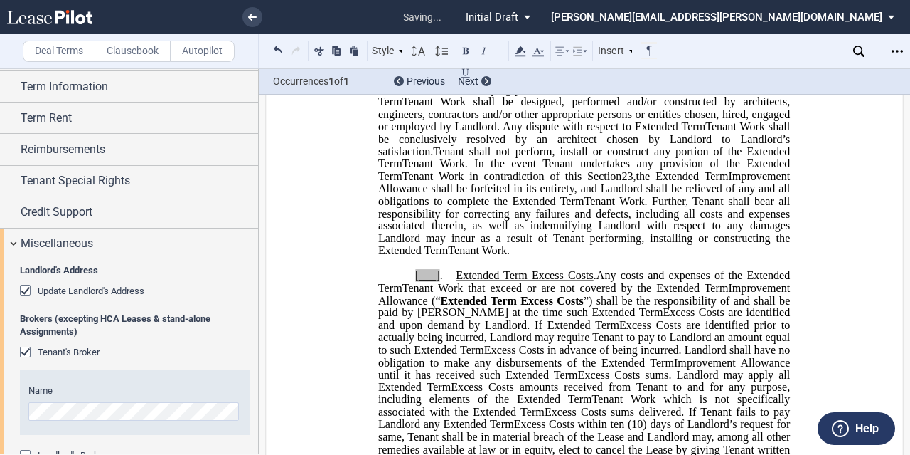
click at [651, 132] on span "Tenant Work shall be designed, performed and/or constructed by architects, engi…" at bounding box center [585, 113] width 415 height 37
drag, startPoint x: 625, startPoint y: 237, endPoint x: 686, endPoint y: 237, distance: 61.9
click at [686, 170] on span "Tenant Work. In the event Tenant undertakes any provision of the" at bounding box center [572, 163] width 338 height 13
click at [583, 183] on span "Tenant Work in contradiction of this" at bounding box center [493, 176] width 180 height 13
drag, startPoint x: 622, startPoint y: 237, endPoint x: 782, endPoint y: 250, distance: 161.3
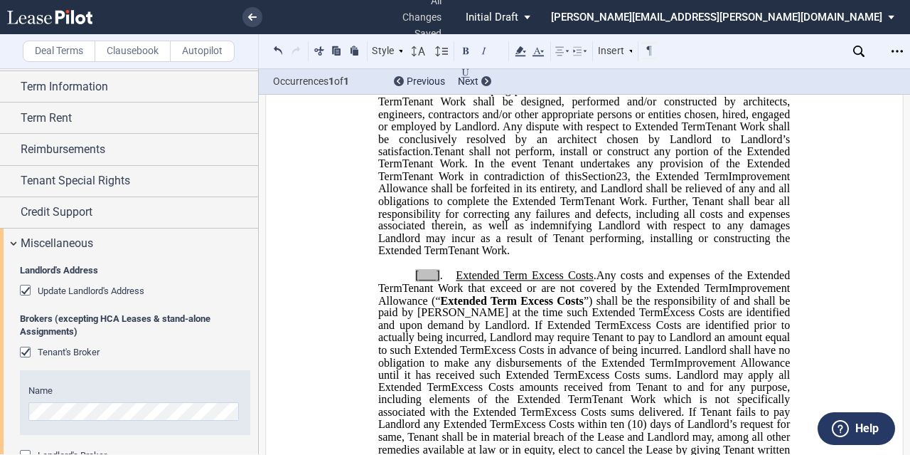
click at [782, 250] on p "23.1 Extended Term Improvement Allowance . Expansion Space Improvement Allowanc…" at bounding box center [584, 71] width 412 height 372
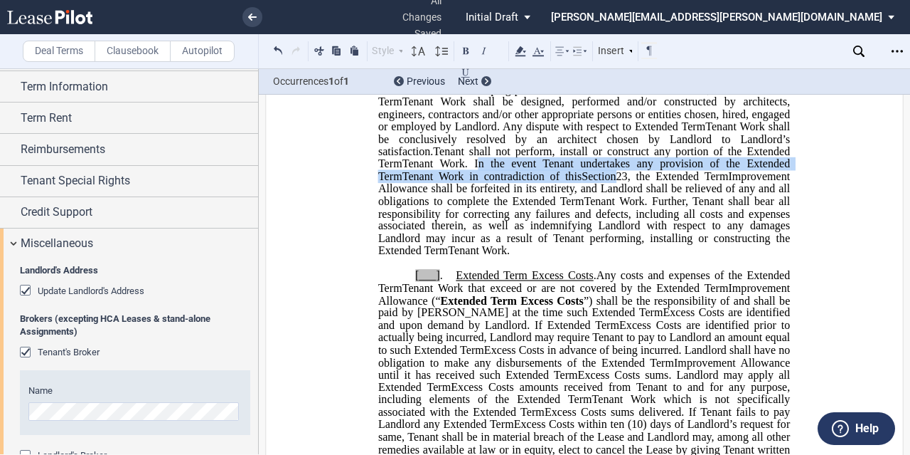
drag, startPoint x: 701, startPoint y: 280, endPoint x: 615, endPoint y: 243, distance: 93.0
click at [701, 207] on span "Improvement Allowance shall be forfeited in its entirety, and Landlord shall be…" at bounding box center [585, 188] width 415 height 37
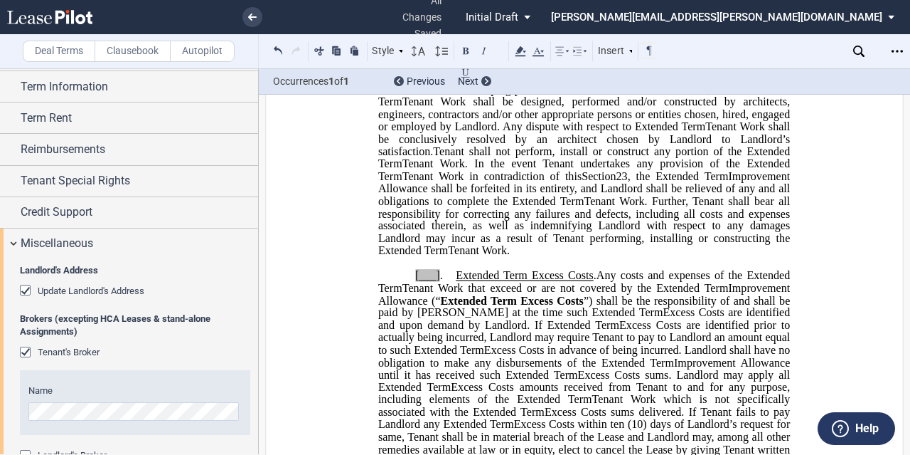
drag, startPoint x: 621, startPoint y: 233, endPoint x: 785, endPoint y: 249, distance: 164.4
click at [785, 249] on p "23.1 Extended Term Improvement Allowance . Expansion Space Improvement Allowanc…" at bounding box center [584, 71] width 412 height 372
drag, startPoint x: 733, startPoint y: 244, endPoint x: 794, endPoint y: 264, distance: 64.3
click at [799, 264] on div "﻿ !!SET_LEVEL_0!! !!LEASE_LEVEL_1!! 3. The following language is hereby added t…" at bounding box center [584, 461] width 487 height 1277
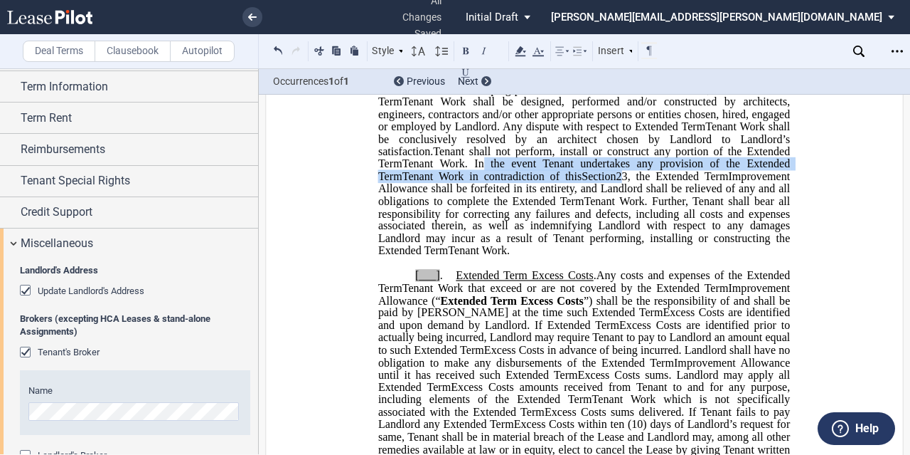
drag, startPoint x: 624, startPoint y: 237, endPoint x: 775, endPoint y: 245, distance: 151.7
click at [775, 245] on p "23.1 Extended Term Improvement Allowance . Expansion Space Improvement Allowanc…" at bounding box center [584, 71] width 412 height 372
click at [617, 244] on span "Tenant Work. Further, Tenant shall bear all responsibility for correcting any f…" at bounding box center [585, 219] width 415 height 50
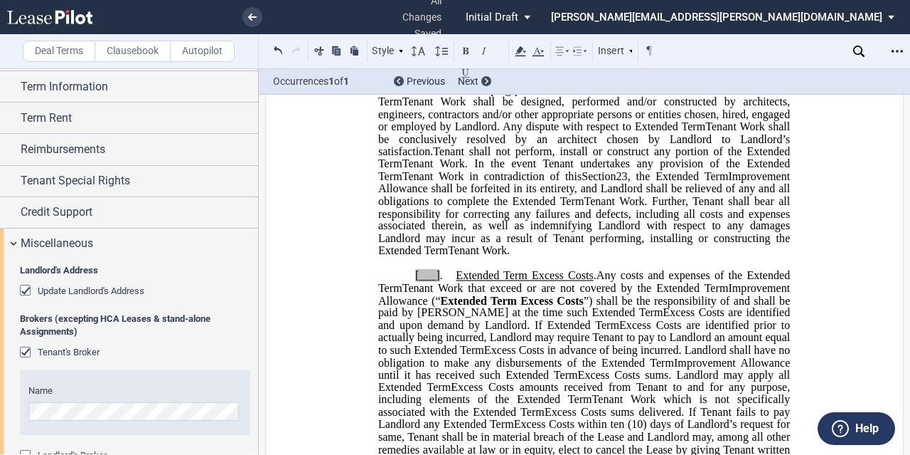
drag, startPoint x: 632, startPoint y: 235, endPoint x: 783, endPoint y: 253, distance: 152.5
click at [783, 253] on p "23.1 Extended Term Improvement Allowance . Expansion Space Improvement Allowanc…" at bounding box center [584, 71] width 412 height 372
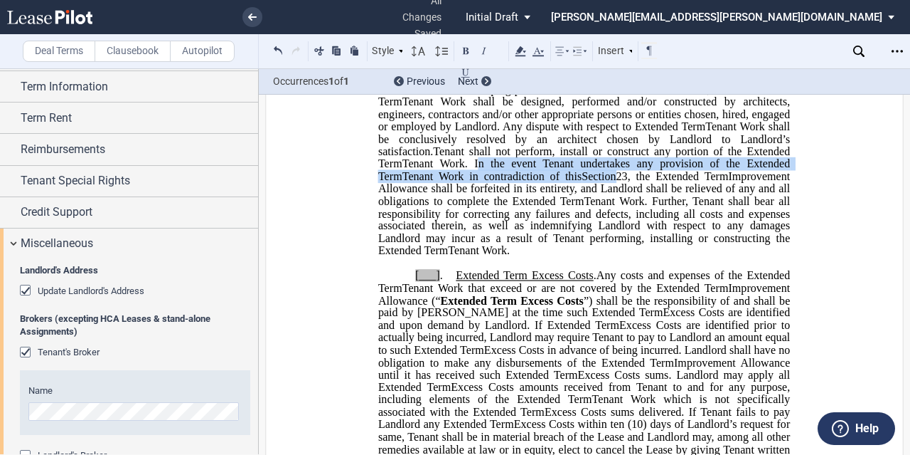
click at [581, 83] on span "” shall be determined by Landlord and may include, but shall not be limited to,…" at bounding box center [585, 64] width 415 height 37
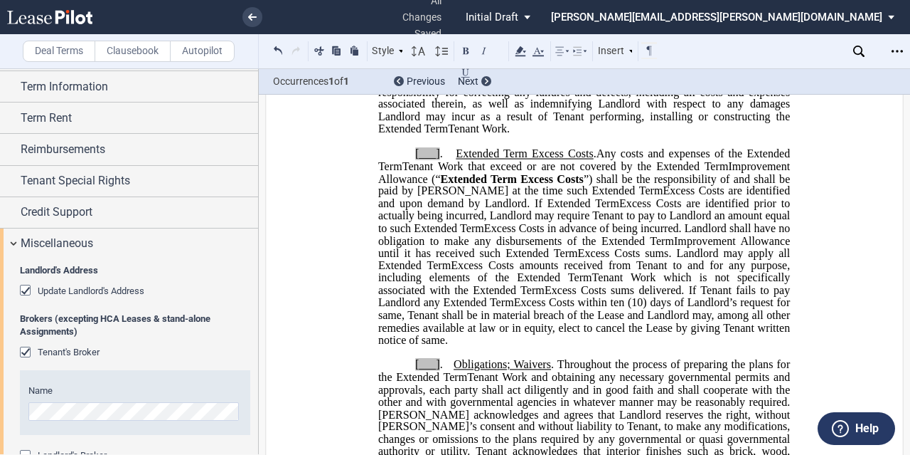
scroll to position [872, 0]
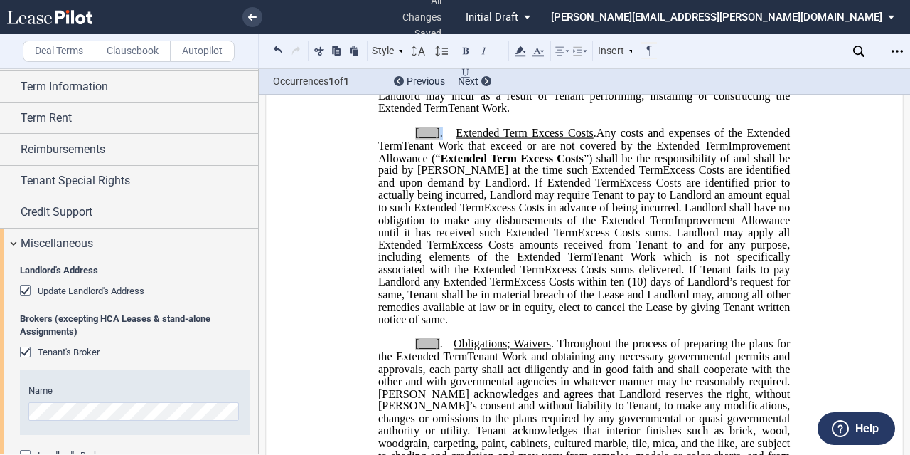
click at [439, 139] on span "[___] ." at bounding box center [435, 133] width 41 height 13
drag, startPoint x: 434, startPoint y: 201, endPoint x: 450, endPoint y: 156, distance: 47.5
click at [415, 139] on span "23 .2" at bounding box center [432, 133] width 35 height 13
click at [523, 49] on use at bounding box center [521, 51] width 11 height 10
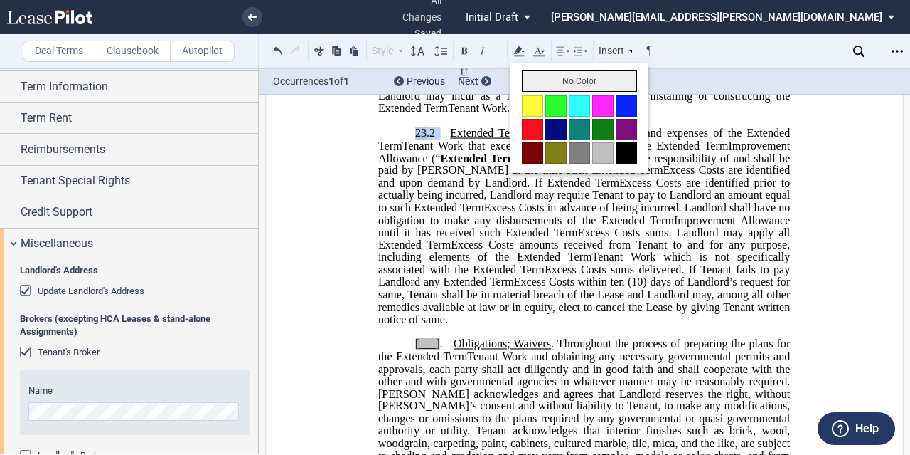
click at [553, 77] on button "No Color" at bounding box center [579, 80] width 115 height 21
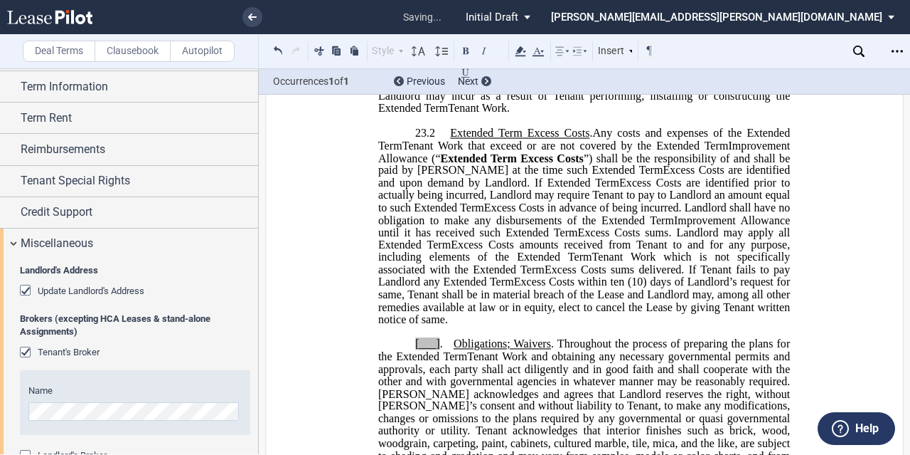
drag, startPoint x: 409, startPoint y: 381, endPoint x: 423, endPoint y: 409, distance: 30.9
click at [410, 325] on span "(10) days of Landlord’s request for same, Tenant shall be in material breach of…" at bounding box center [585, 300] width 415 height 50
drag, startPoint x: 437, startPoint y: 430, endPoint x: 459, endPoint y: 425, distance: 23.3
click at [440, 350] on span "." at bounding box center [441, 343] width 3 height 13
click at [275, 46] on button at bounding box center [278, 50] width 16 height 17
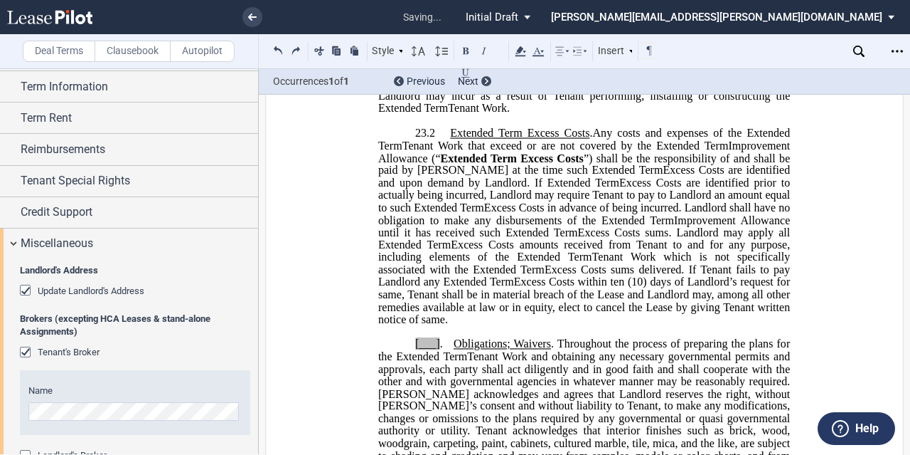
click at [434, 350] on span "[___]" at bounding box center [427, 343] width 25 height 13
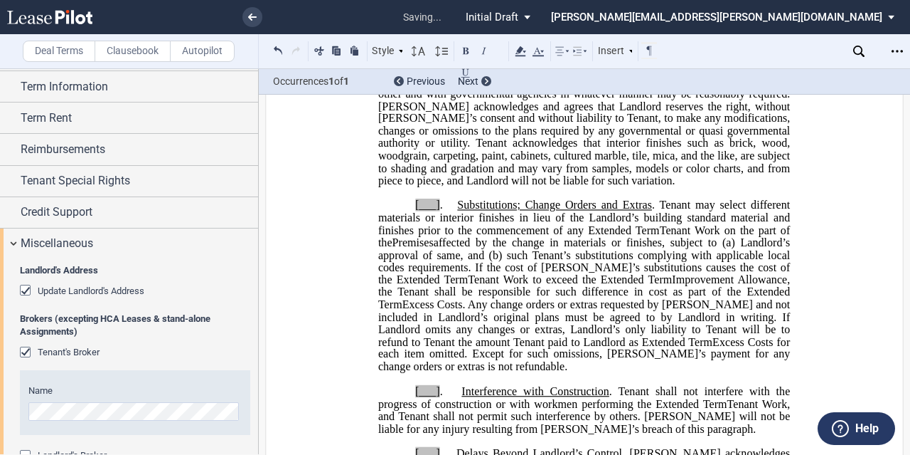
scroll to position [1228, 0]
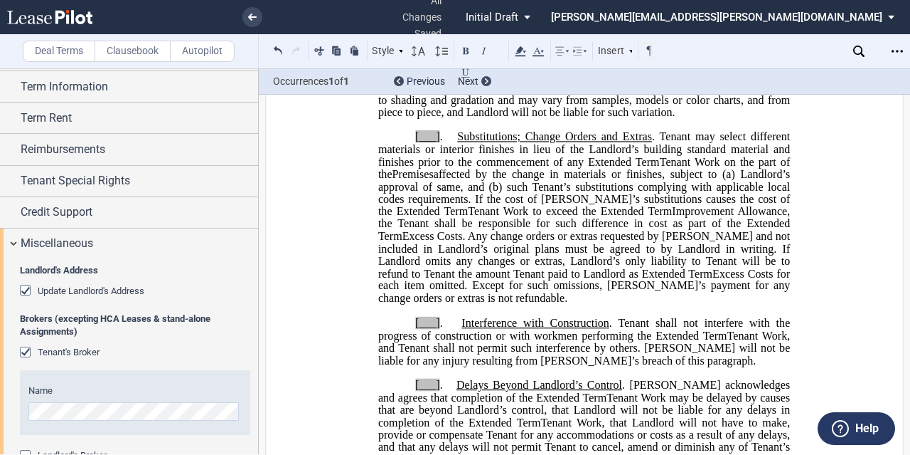
click at [440, 143] on span "." at bounding box center [441, 136] width 3 height 13
drag, startPoint x: 440, startPoint y: 413, endPoint x: 452, endPoint y: 415, distance: 13.0
click at [443, 329] on span at bounding box center [452, 323] width 19 height 13
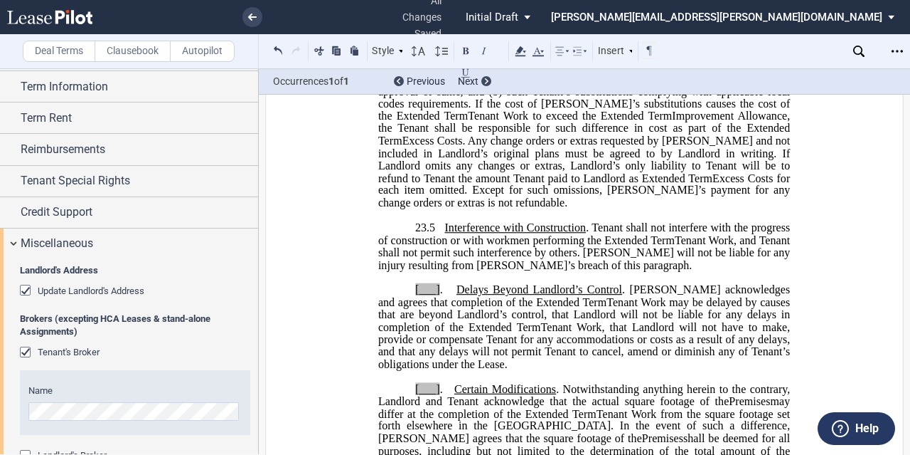
scroll to position [1512, 0]
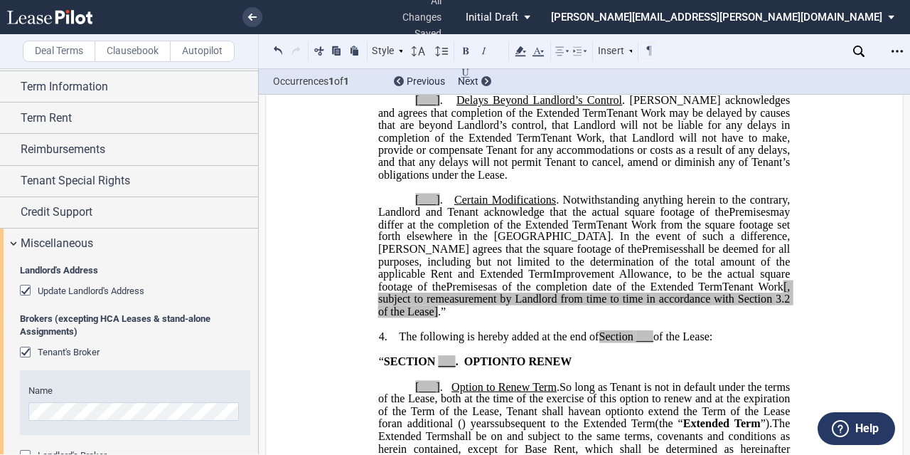
drag, startPoint x: 435, startPoint y: 188, endPoint x: 464, endPoint y: 186, distance: 28.5
click at [435, 107] on span "[___]" at bounding box center [427, 100] width 25 height 13
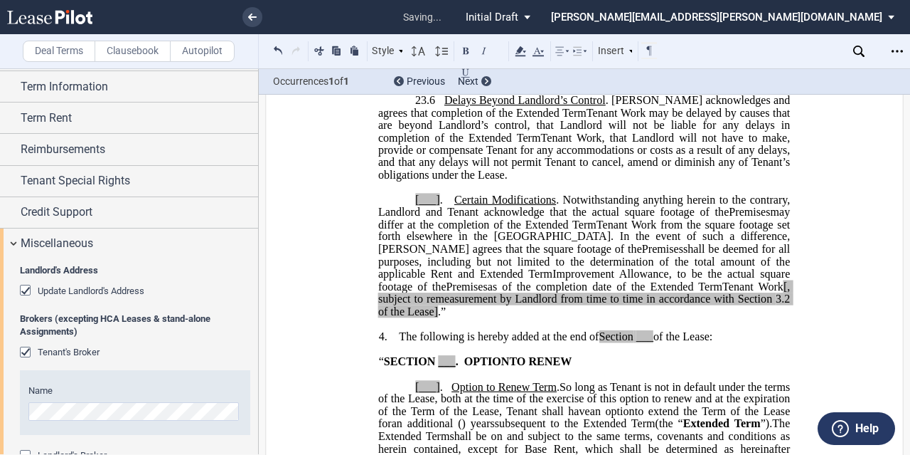
click at [443, 206] on span at bounding box center [448, 199] width 11 height 13
click at [438, 317] on span ".”" at bounding box center [442, 310] width 8 height 13
click at [728, 304] on span "[, subject to remeasurement by Landlord from time to time in accordance with Se…" at bounding box center [585, 292] width 415 height 25
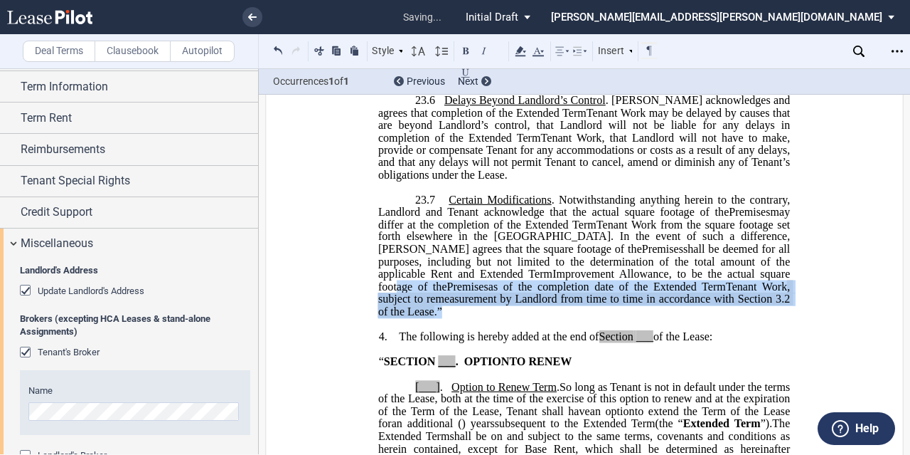
drag, startPoint x: 723, startPoint y: 401, endPoint x: 683, endPoint y: 356, distance: 60.0
click at [691, 317] on p "23.7 Certain Modifications . Notwithstanding anything herein to the contrary, L…" at bounding box center [584, 255] width 412 height 124
click at [521, 47] on use at bounding box center [521, 51] width 11 height 10
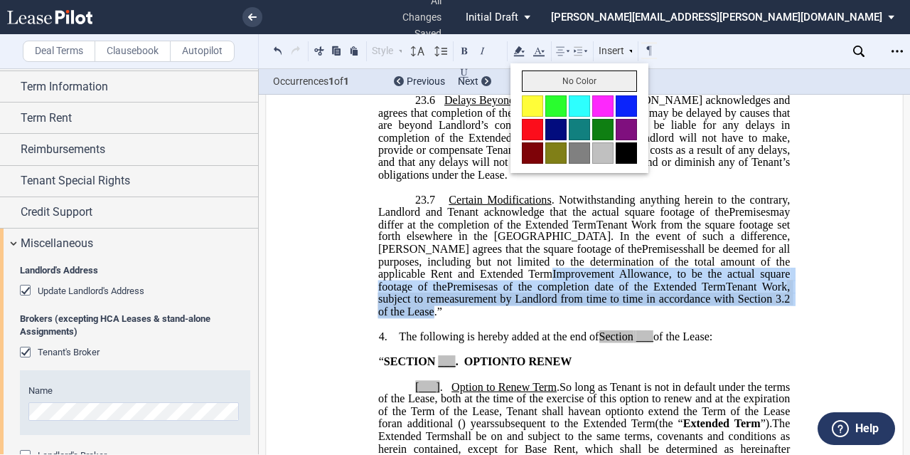
click at [544, 83] on button "No Color" at bounding box center [579, 80] width 115 height 21
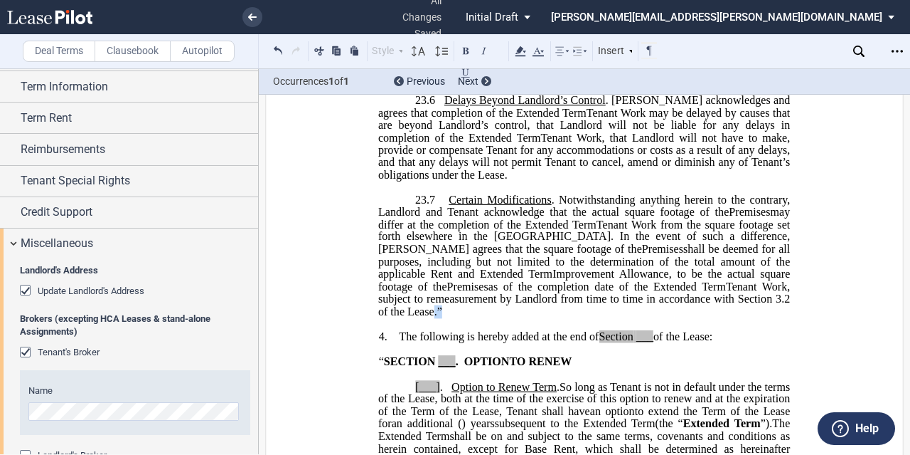
click at [586, 143] on span "Tenant Work may be delayed by causes that are beyond Landlord’s control, that L…" at bounding box center [585, 124] width 415 height 37
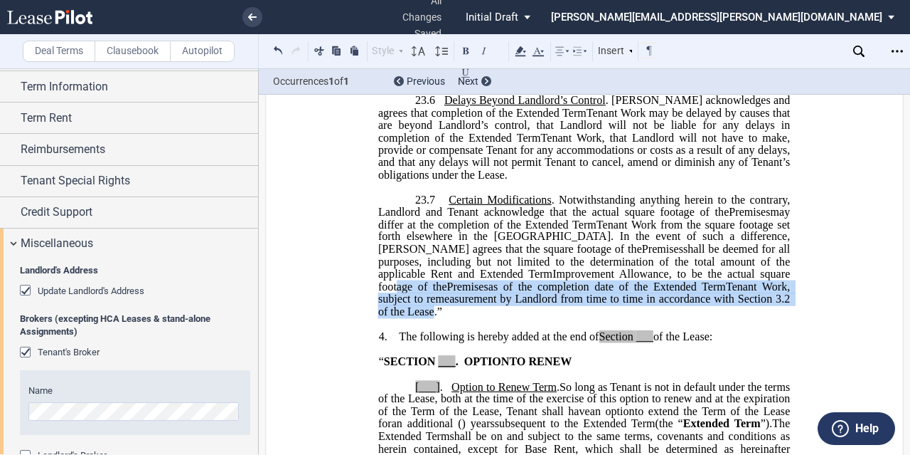
drag, startPoint x: 542, startPoint y: 294, endPoint x: 588, endPoint y: 302, distance: 46.2
click at [542, 218] on span ". Notwithstanding anything herein to the contrary, Landlord and Tenant acknowle…" at bounding box center [585, 205] width 415 height 25
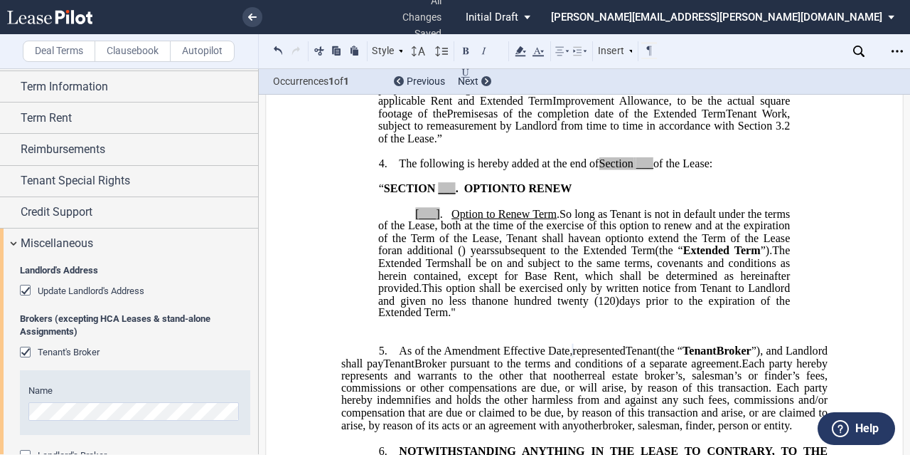
scroll to position [1726, 0]
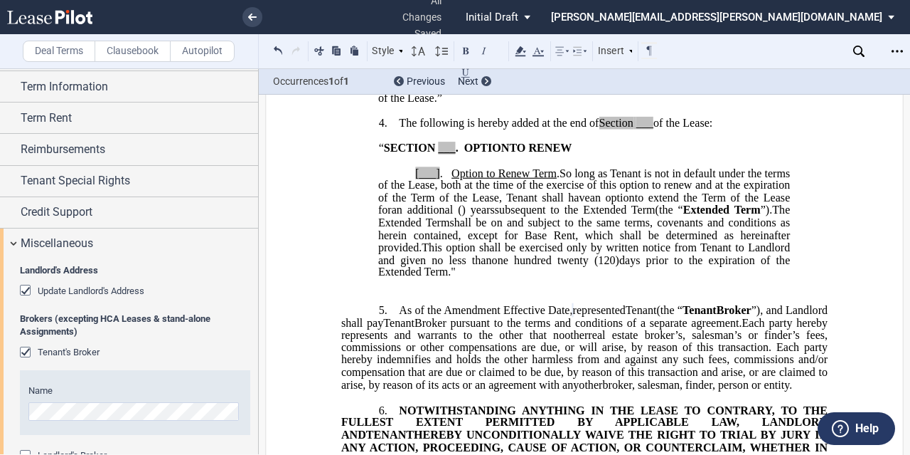
click at [654, 129] on span "of the Lease:" at bounding box center [683, 123] width 59 height 13
click at [452, 154] on span "“ SECTION ___ ." at bounding box center [421, 148] width 85 height 13
click at [440, 179] on span "." at bounding box center [441, 172] width 3 height 13
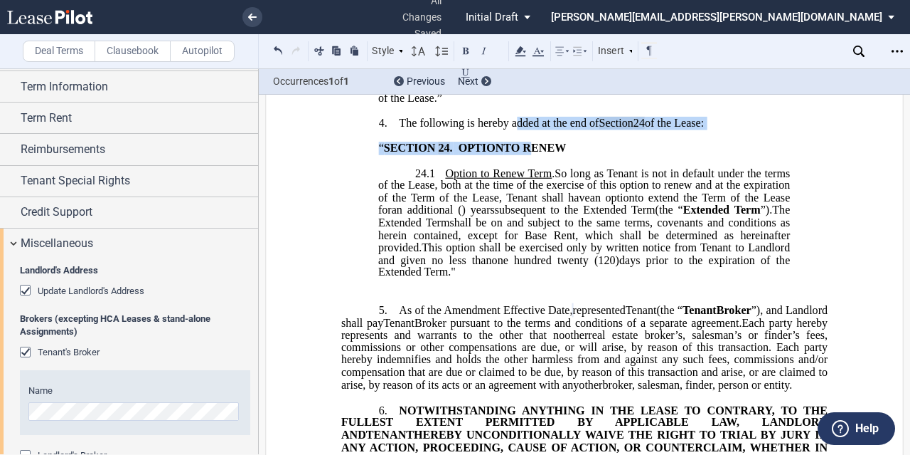
drag, startPoint x: 525, startPoint y: 238, endPoint x: 514, endPoint y: 213, distance: 27.4
click at [514, 213] on div "﻿ !!SET_LEVEL_0!! !!LEASE_LEVEL_1!! 4. The following is hereby added at the end…" at bounding box center [584, 204] width 487 height 199
drag, startPoint x: 516, startPoint y: 53, endPoint x: 532, endPoint y: 65, distance: 19.3
click at [516, 53] on icon at bounding box center [520, 51] width 17 height 17
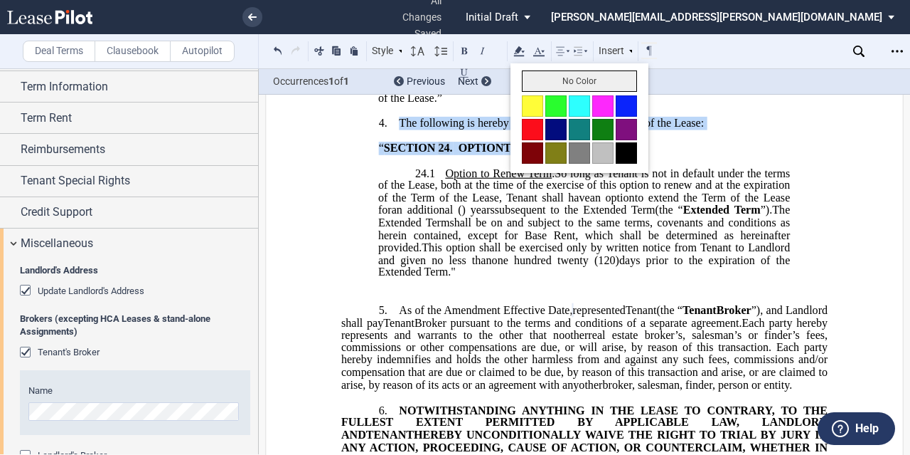
click at [551, 82] on button "No Color" at bounding box center [579, 80] width 115 height 21
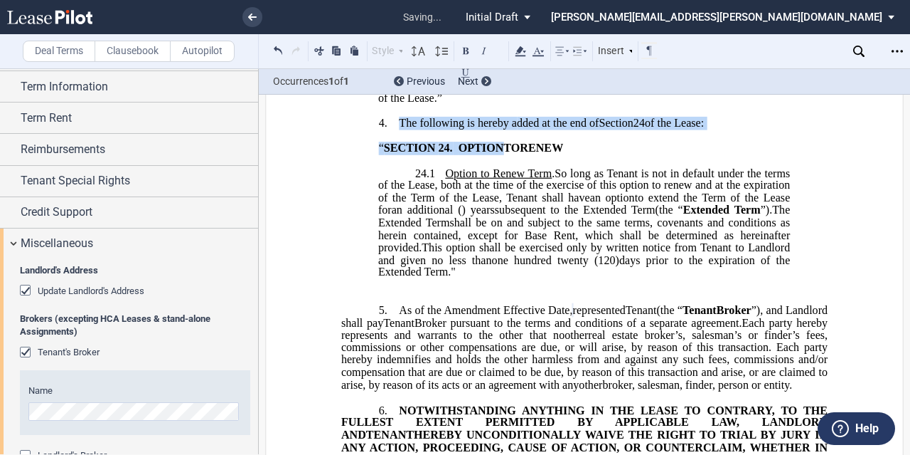
click at [631, 253] on span "shall be on and subject to the same terms, covenants and conditions as herein c…" at bounding box center [585, 234] width 415 height 37
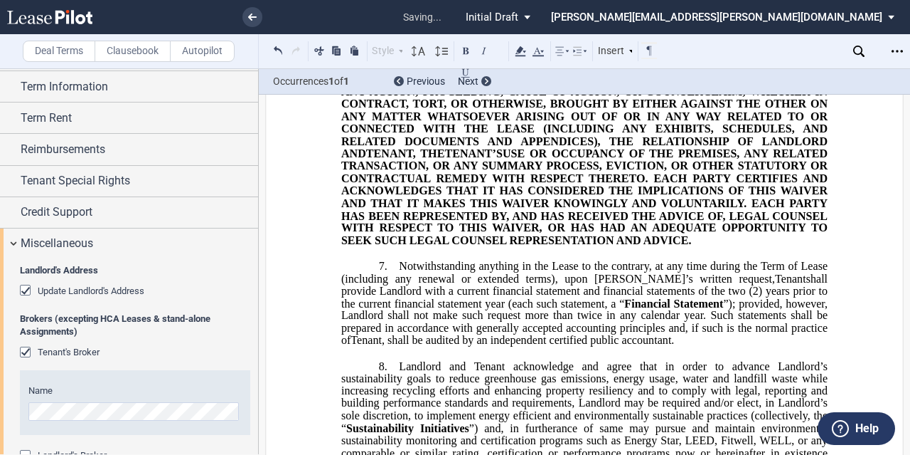
click at [630, 247] on span "USE OR OCCUPANCY OF THE PREMISES, ANY RELATED TRANSACTION, OR ANY SUMMARY PROCE…" at bounding box center [585, 197] width 489 height 100
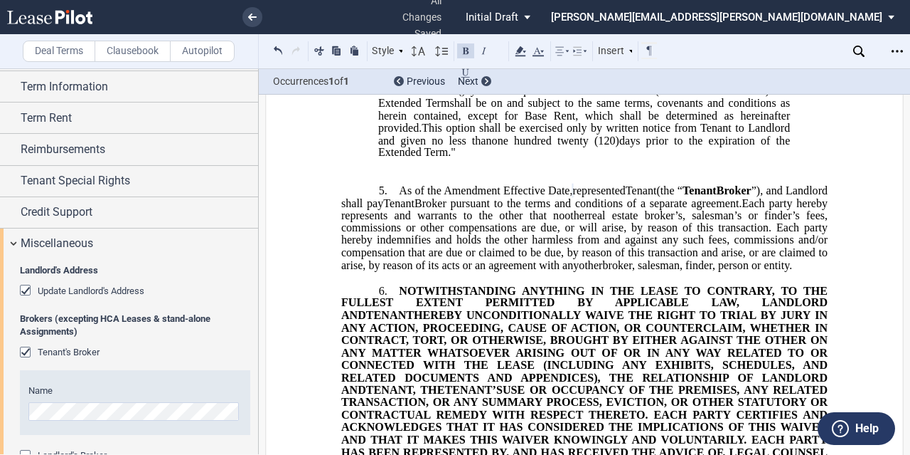
scroll to position [1797, 0]
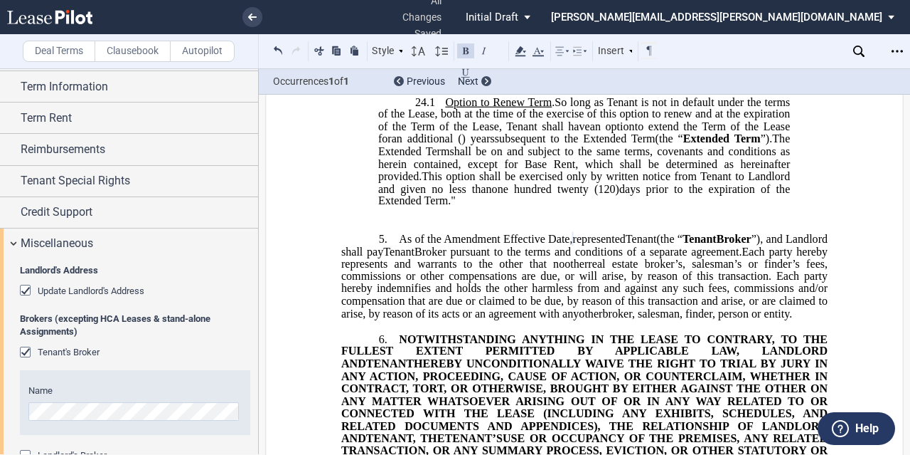
click at [456, 207] on span "."" at bounding box center [452, 200] width 8 height 13
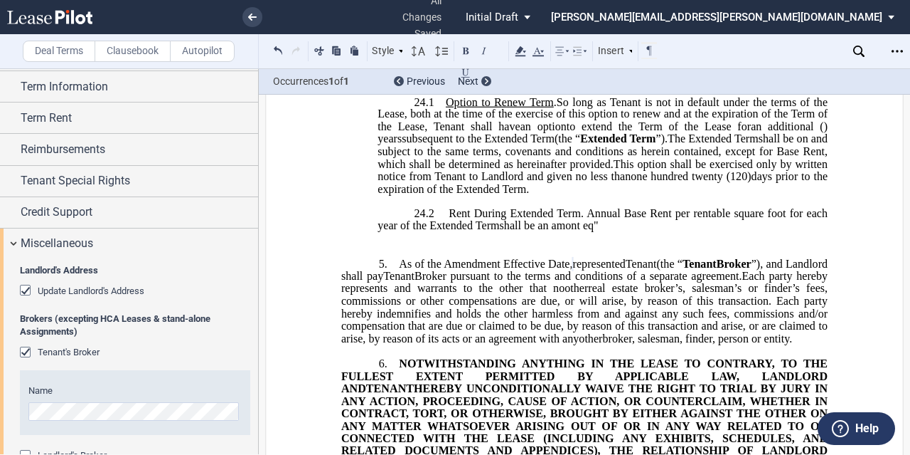
click at [495, 232] on span "24.2 Rent During Extended Term. Annual Base Rent per rentable square foot for e…" at bounding box center [604, 219] width 453 height 25
drag, startPoint x: 445, startPoint y: 299, endPoint x: 579, endPoint y: 298, distance: 133.7
click at [579, 232] on span "24.2 Rent During Extended Term. Annual Base Rent per rentable square foot for e…" at bounding box center [604, 219] width 453 height 25
click at [467, 69] on button at bounding box center [465, 71] width 17 height 17
click at [640, 233] on p "24.2 Rent During Extended Term . Annual Base Rent per rentable square foot for …" at bounding box center [603, 220] width 450 height 25
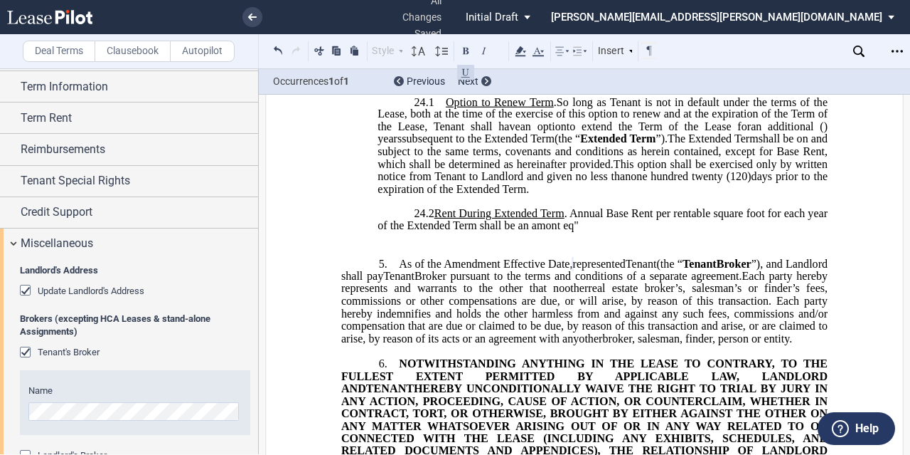
click at [603, 232] on span "24.2 Rent During Extended Term . Annual Base Rent per rentable square foot for …" at bounding box center [604, 219] width 453 height 25
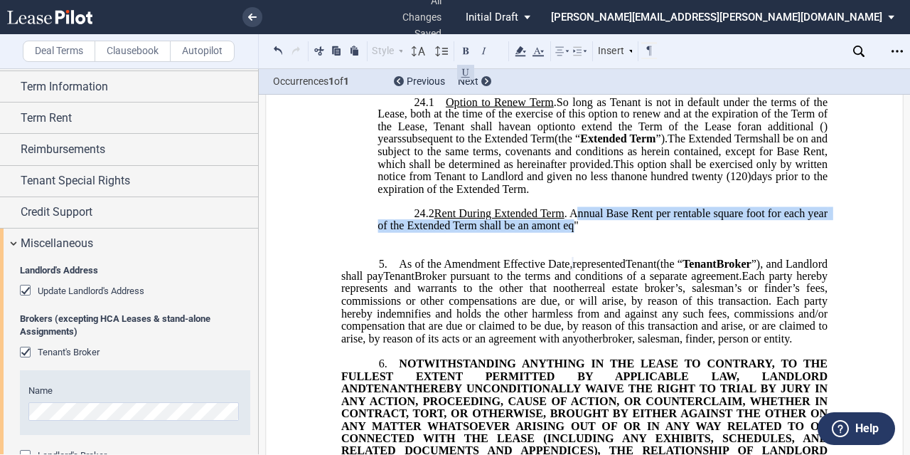
drag, startPoint x: 588, startPoint y: 297, endPoint x: 591, endPoint y: 310, distance: 13.8
click at [591, 232] on span "24.2 Rent During Extended Term . Annual Base Rent per rentable square foot for …" at bounding box center [604, 219] width 453 height 25
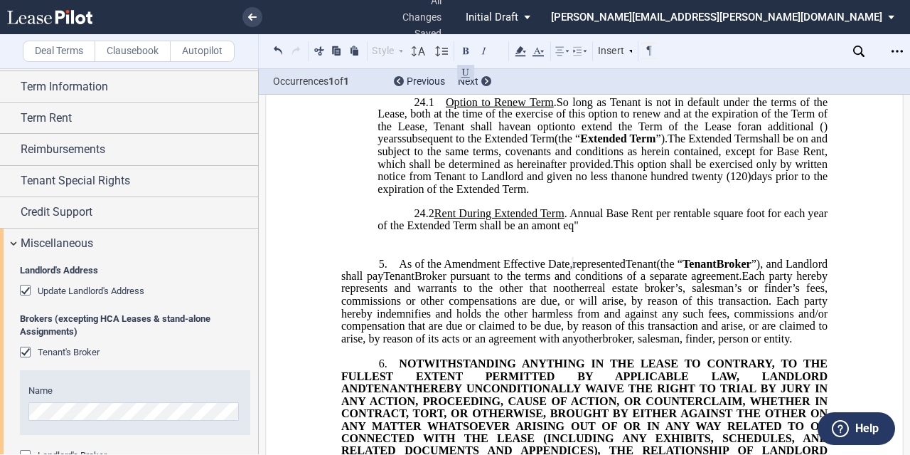
click at [591, 232] on span "24.2 Rent During Extended Term . Annual Base Rent per rentable square foot for …" at bounding box center [604, 219] width 453 height 25
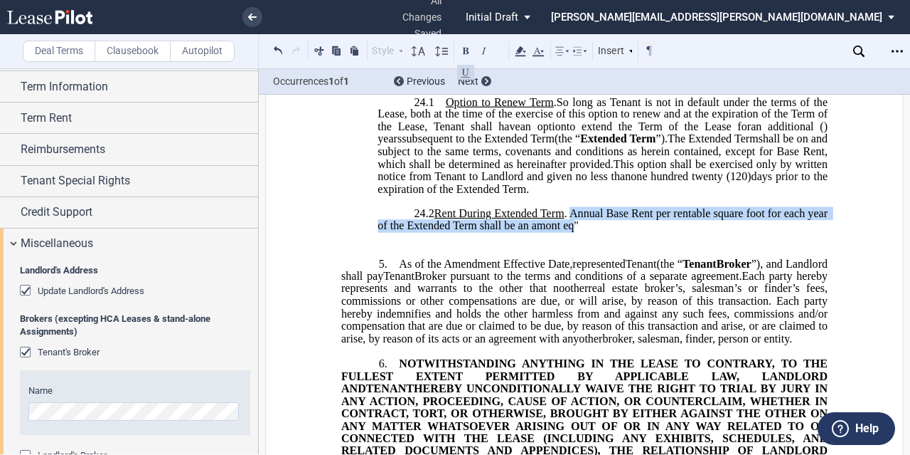
drag, startPoint x: 583, startPoint y: 297, endPoint x: 595, endPoint y: 312, distance: 18.8
click at [595, 232] on span "24.2 Rent During Extended Term . Annual Base Rent per rentable square foot for …" at bounding box center [604, 219] width 453 height 25
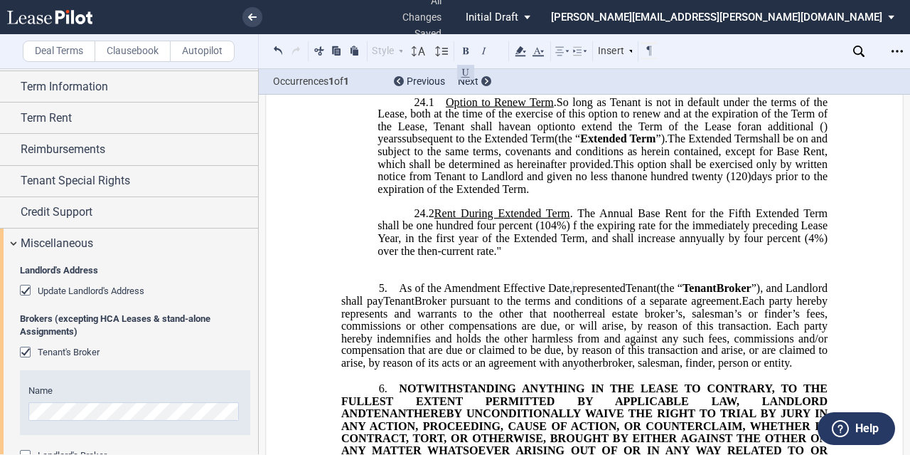
click at [698, 257] on span "24.2 Rent During Extended Term . The Annual Base Rent for the Fifth Extended Te…" at bounding box center [604, 232] width 453 height 50
click at [570, 257] on span "24.2 Rent During Extended Term . The Annual Base Rent for the Fifth Extended Te…" at bounding box center [604, 232] width 453 height 50
click at [595, 132] on span "So long as Tenant is not in default under the terms of the Lease, both at the t…" at bounding box center [604, 113] width 453 height 37
click at [522, 133] on span "an option" at bounding box center [544, 126] width 46 height 13
click at [521, 133] on span "an option" at bounding box center [544, 126] width 46 height 13
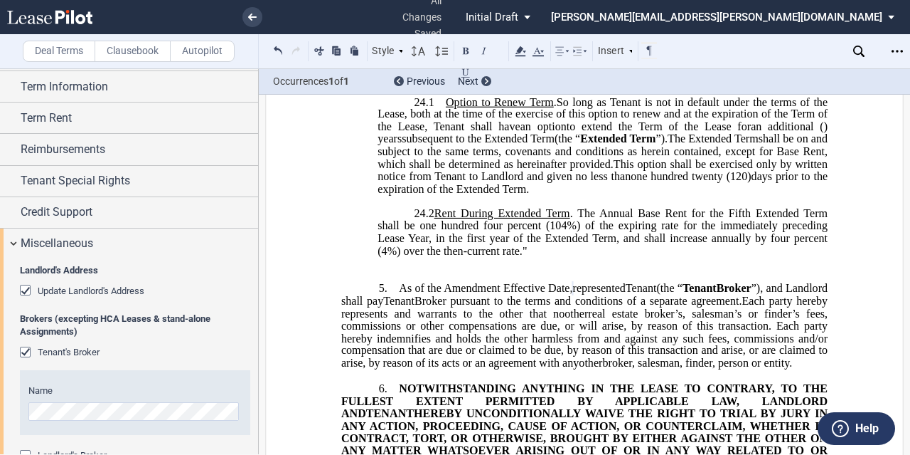
click at [554, 145] on span "Extended Term" at bounding box center [519, 138] width 70 height 13
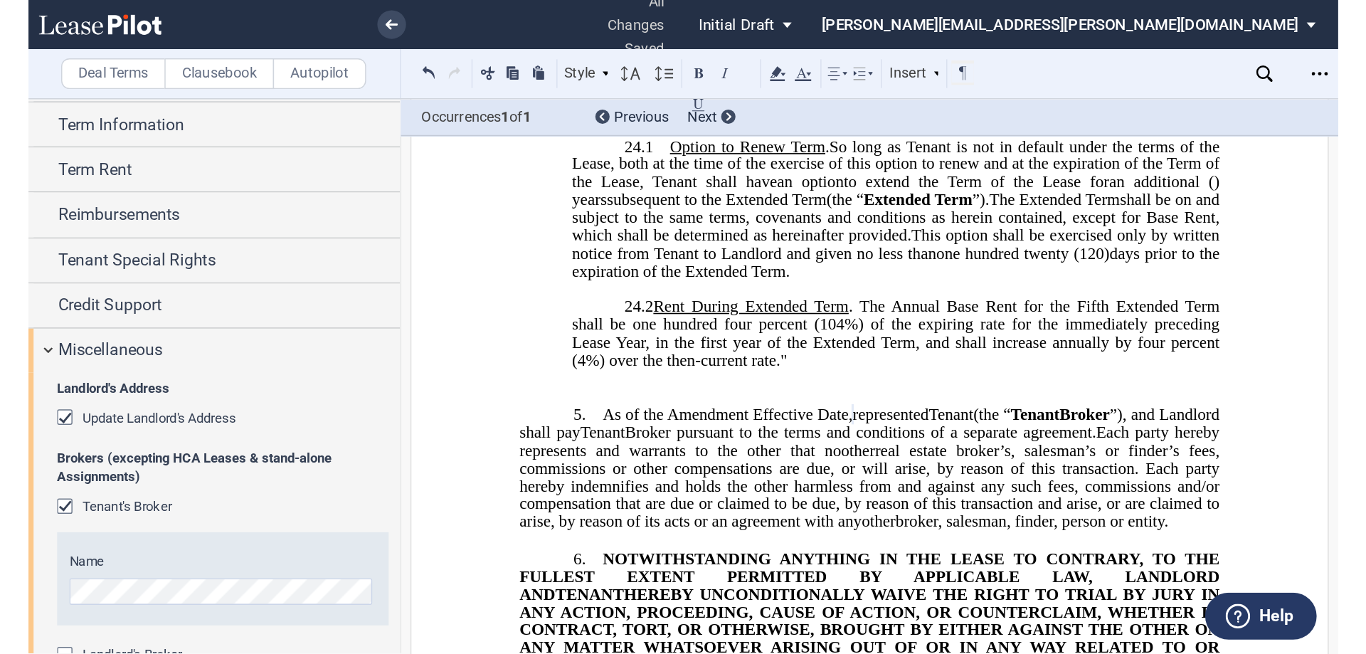
scroll to position [200, 0]
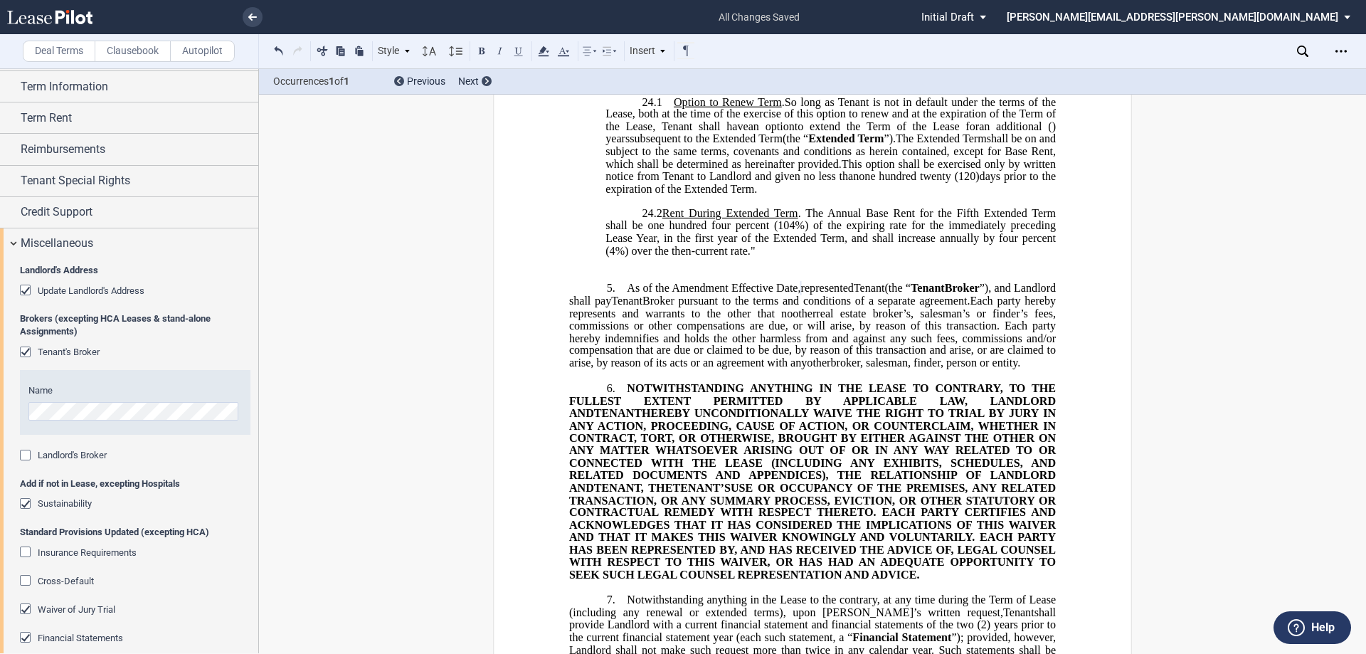
click at [838, 257] on span "24.2 Rent During Extended Term . The Annual Base Rent for the Fifth Extended Te…" at bounding box center [831, 232] width 453 height 50
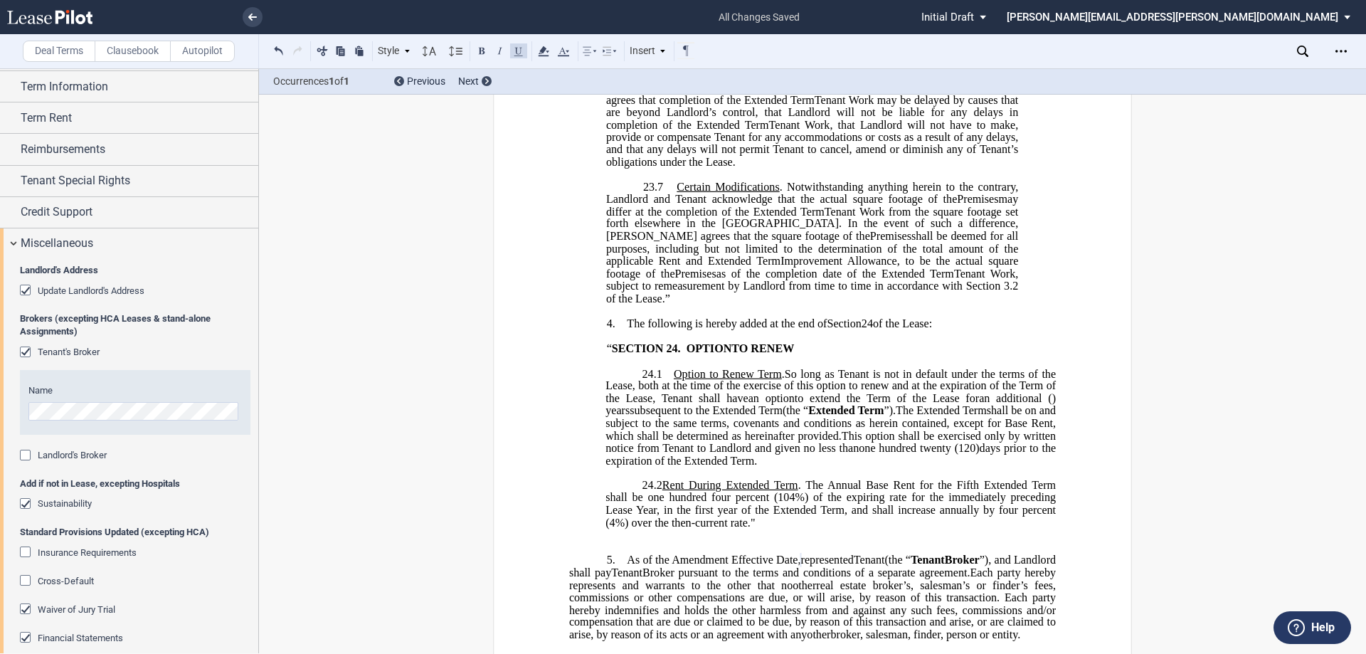
scroll to position [1512, 0]
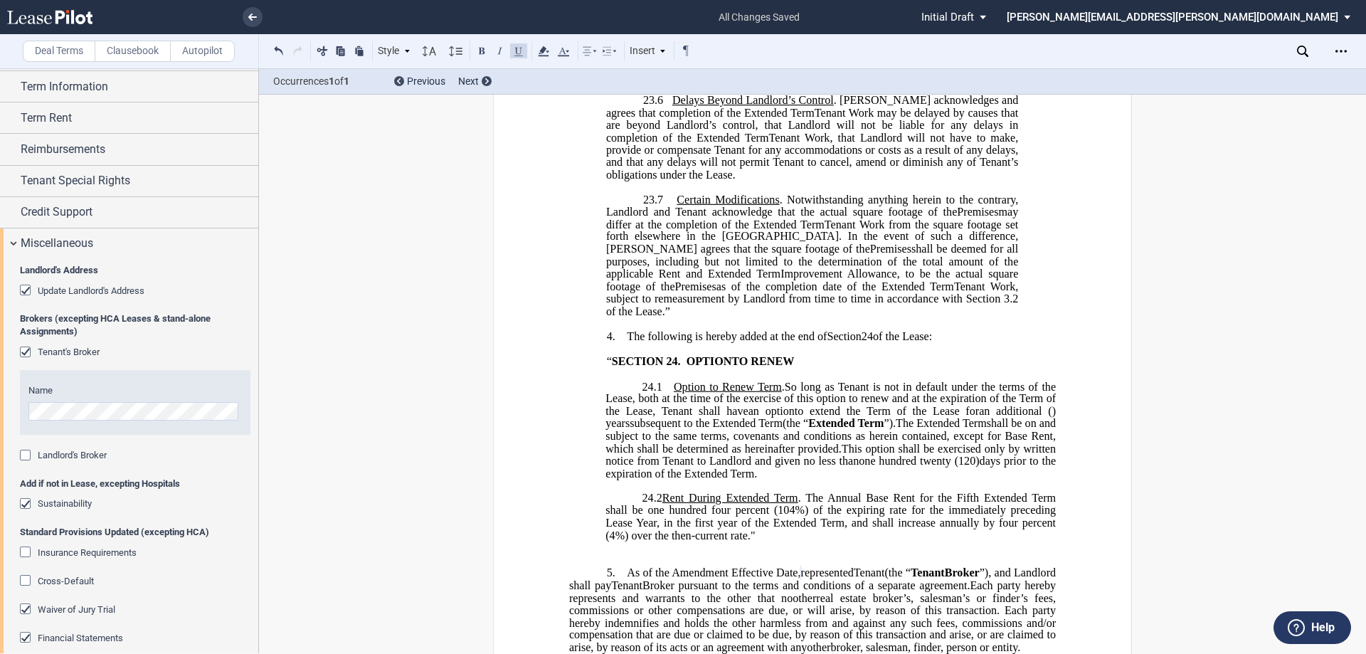
click at [748, 418] on span "an option" at bounding box center [771, 411] width 46 height 13
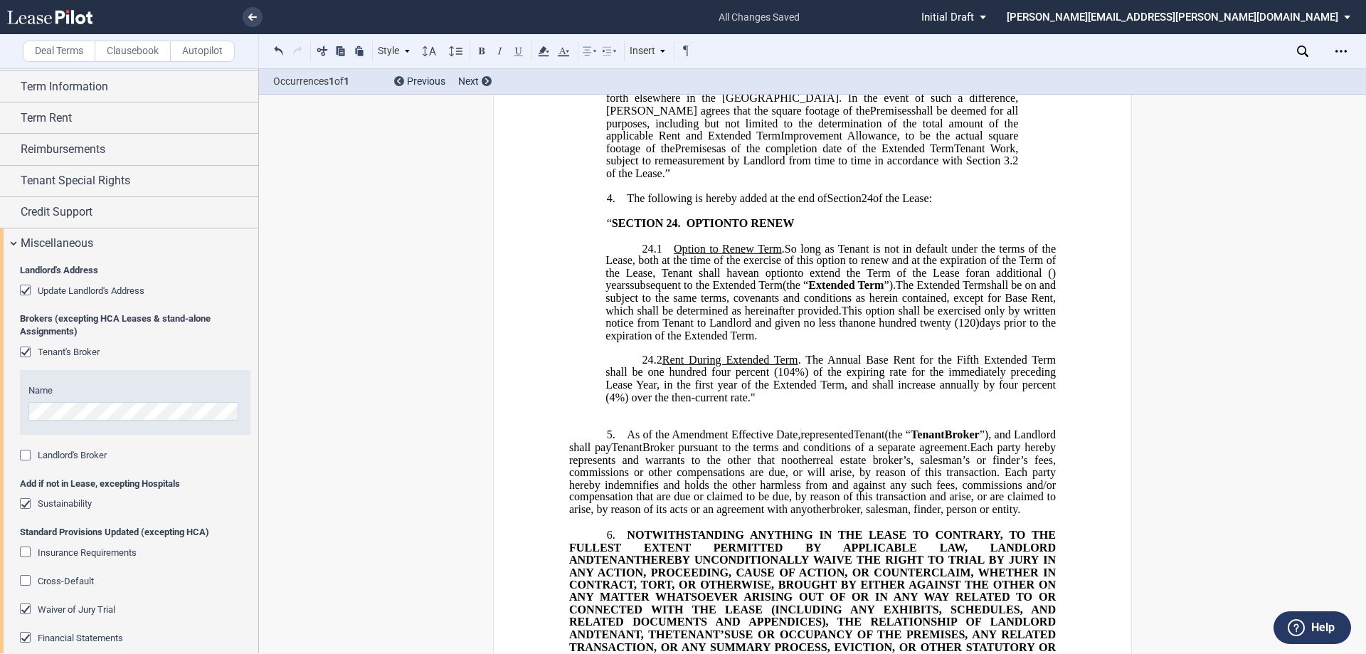
scroll to position [1654, 0]
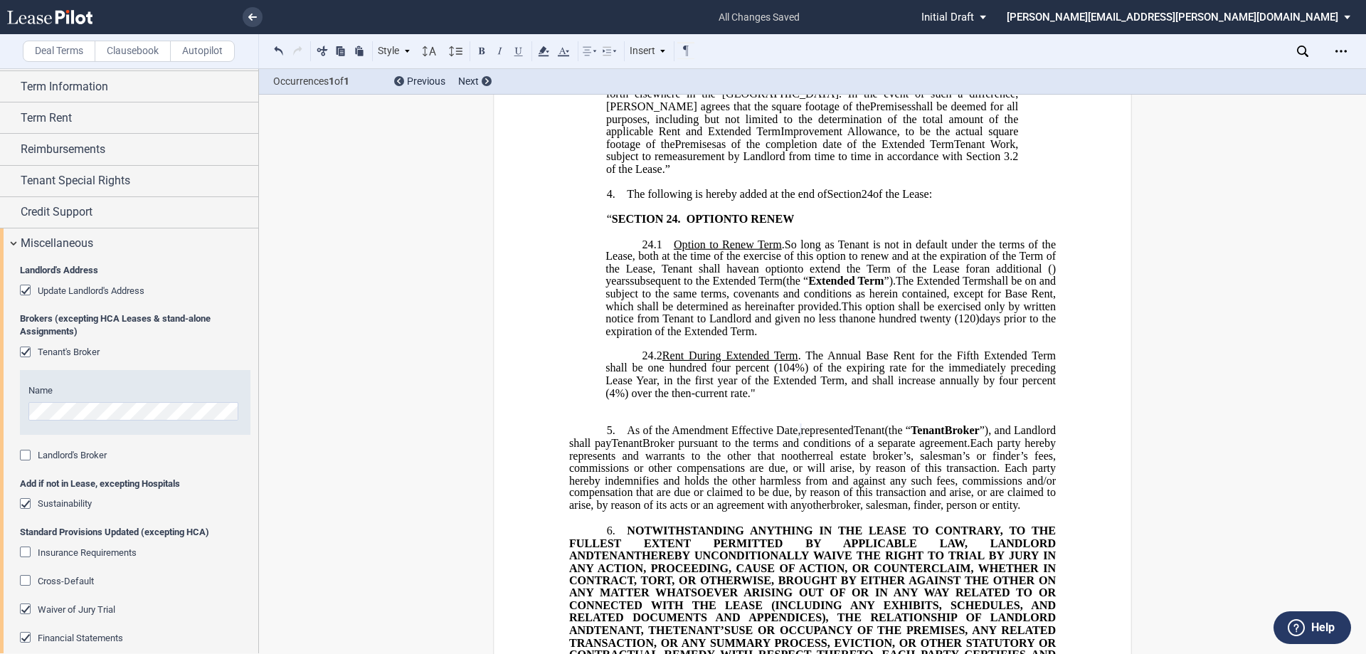
click at [770, 399] on span "24.2 Rent During Extended Term . The Annual Base Rent for the Fifth Extended Te…" at bounding box center [831, 374] width 453 height 50
click at [830, 400] on p "24.2 Rent During Extended Term . The Annual Base Rent for the Fifth Extended Te…" at bounding box center [830, 375] width 450 height 50
click at [871, 312] on span "shall be on and subject to the same terms, covenants and conditions as herein c…" at bounding box center [831, 293] width 453 height 37
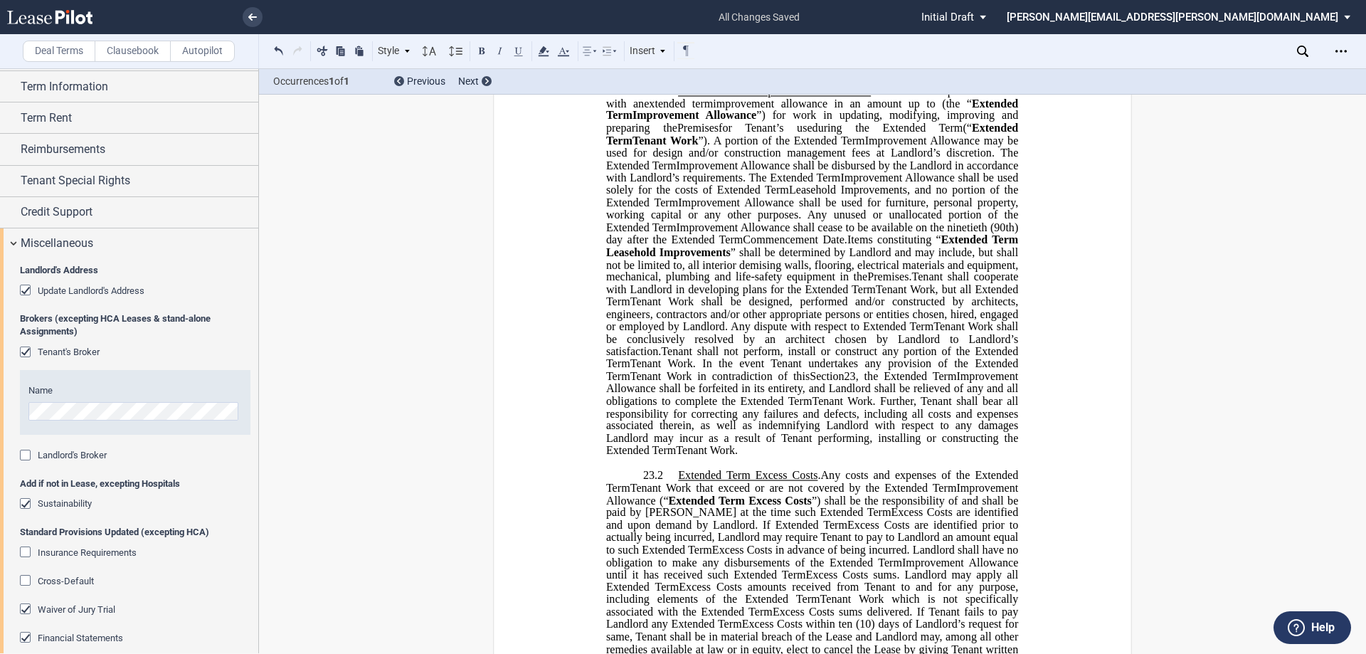
scroll to position [476, 0]
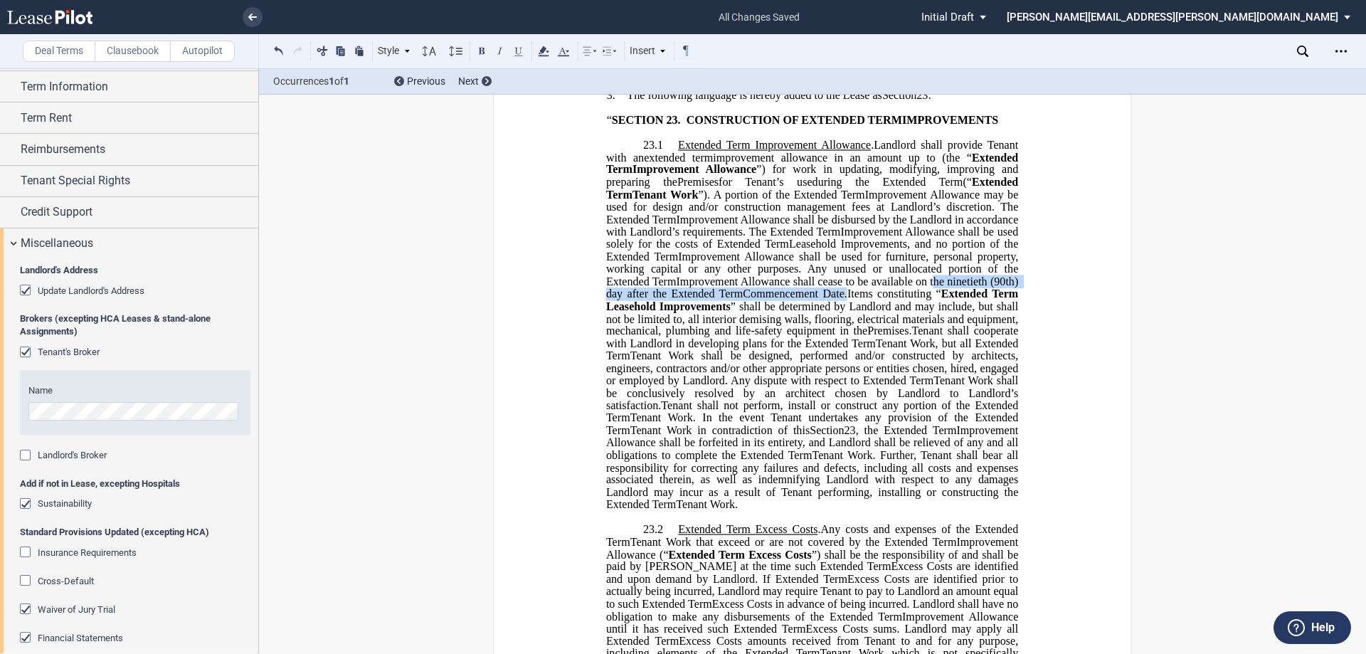
drag, startPoint x: 862, startPoint y: 354, endPoint x: 844, endPoint y: 390, distance: 40.7
click at [822, 366] on p "23.1 Extended Term Improvement Allowance . Expansion Space Improvement Allowanc…" at bounding box center [812, 325] width 412 height 372
click at [857, 336] on span "” shall be determined by Landlord and may include, but shall not be limited to,…" at bounding box center [813, 317] width 415 height 37
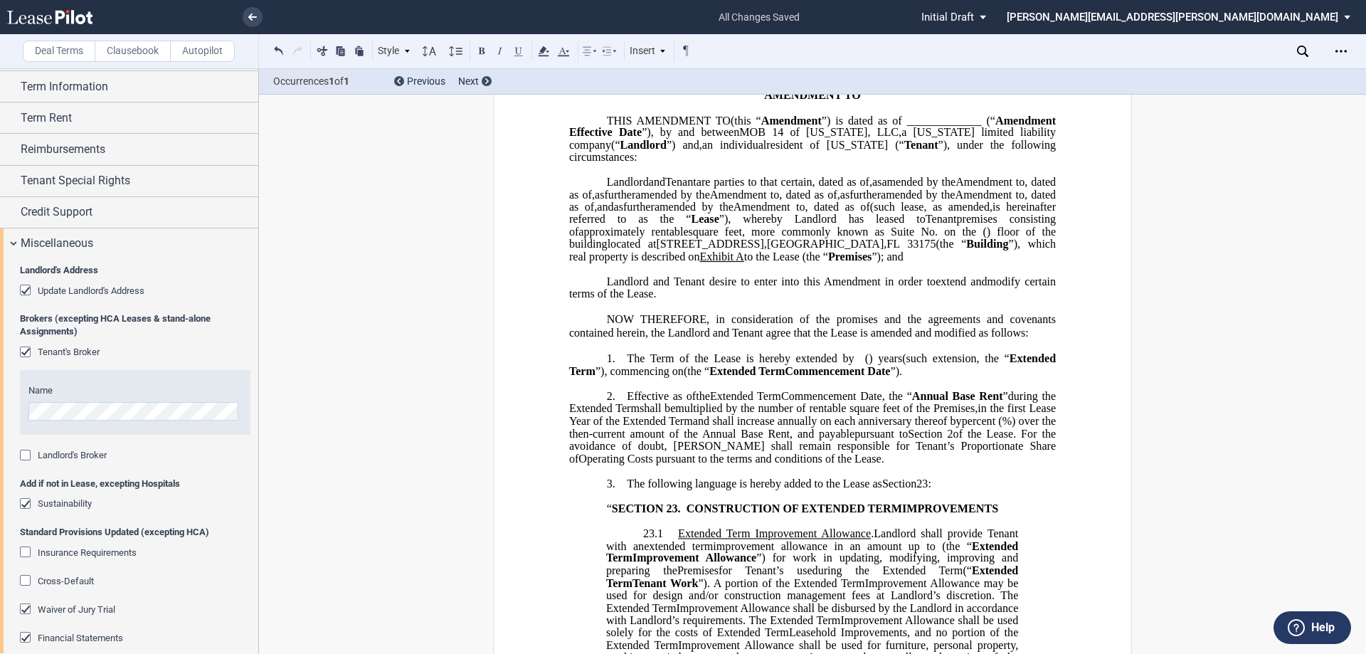
scroll to position [0, 0]
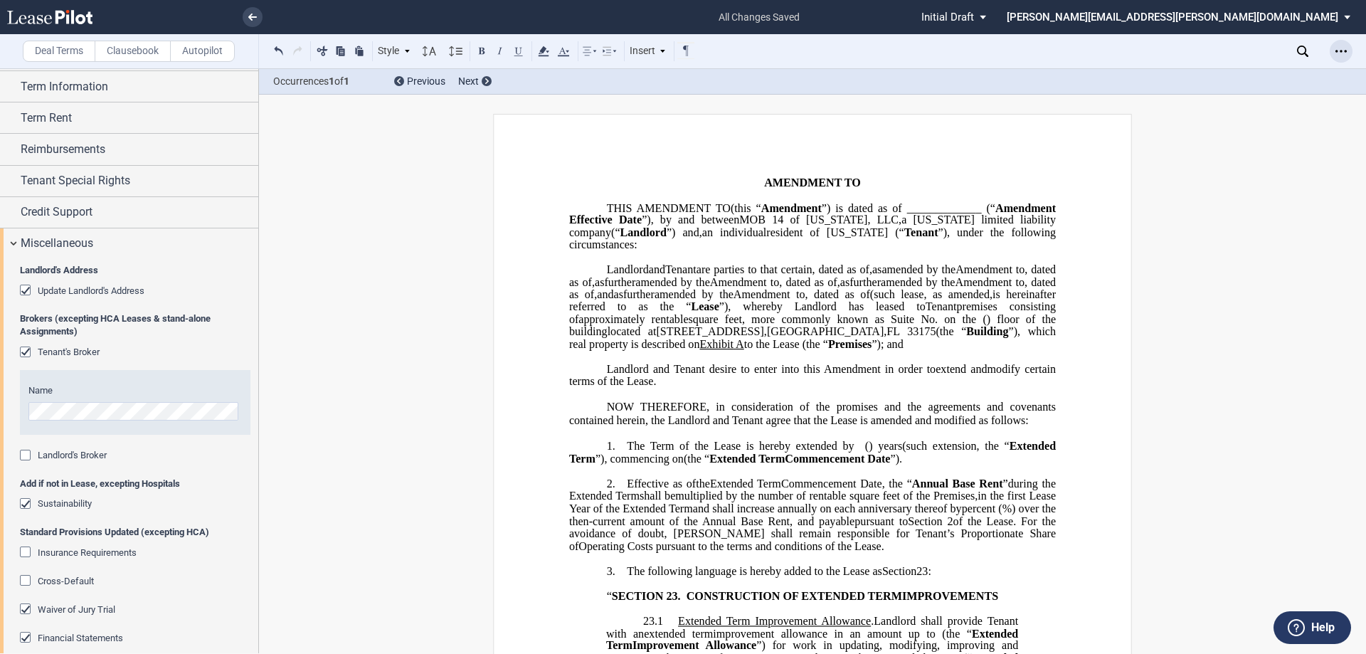
click at [910, 48] on div "Open Lease options menu" at bounding box center [1340, 51] width 23 height 23
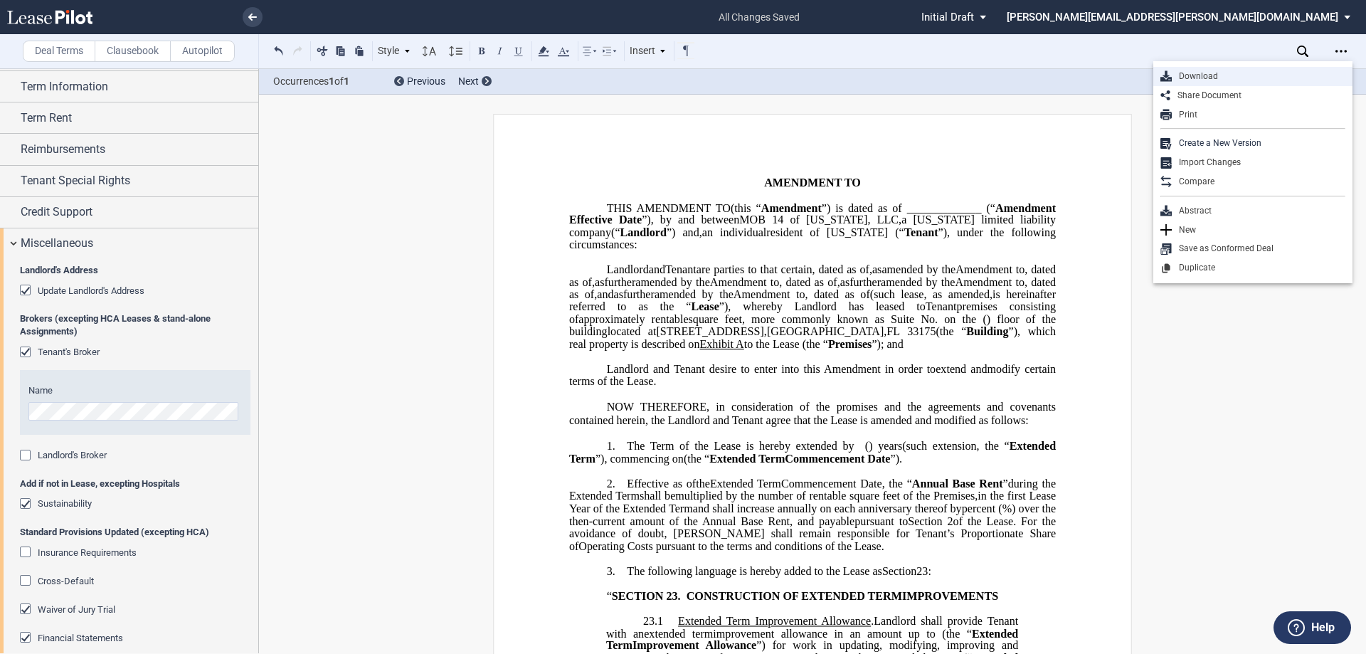
click at [910, 78] on div "Download" at bounding box center [1258, 76] width 174 height 12
